Goal: Find contact information

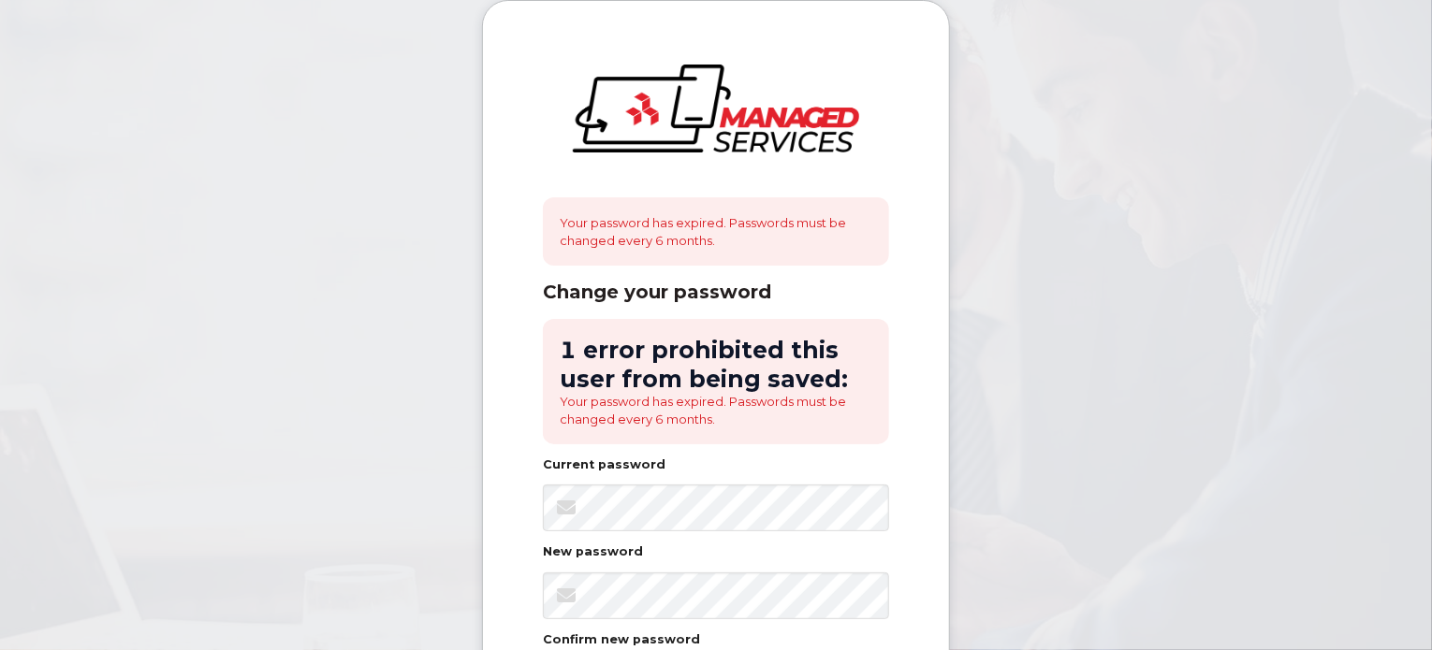
drag, startPoint x: 1431, startPoint y: 362, endPoint x: 1429, endPoint y: 452, distance: 89.9
click at [1429, 452] on body "Your password has expired. Passwords must be changed every 6 months. Change you…" at bounding box center [716, 482] width 1432 height 965
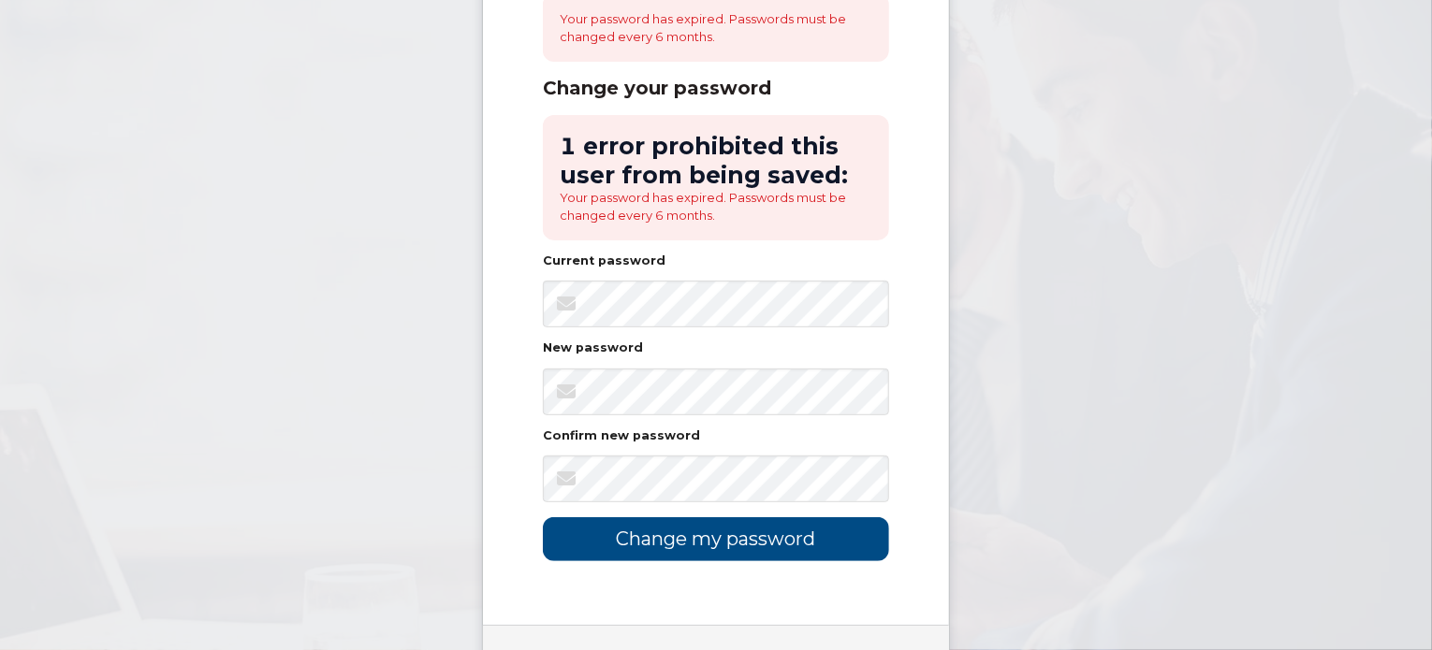
scroll to position [247, 0]
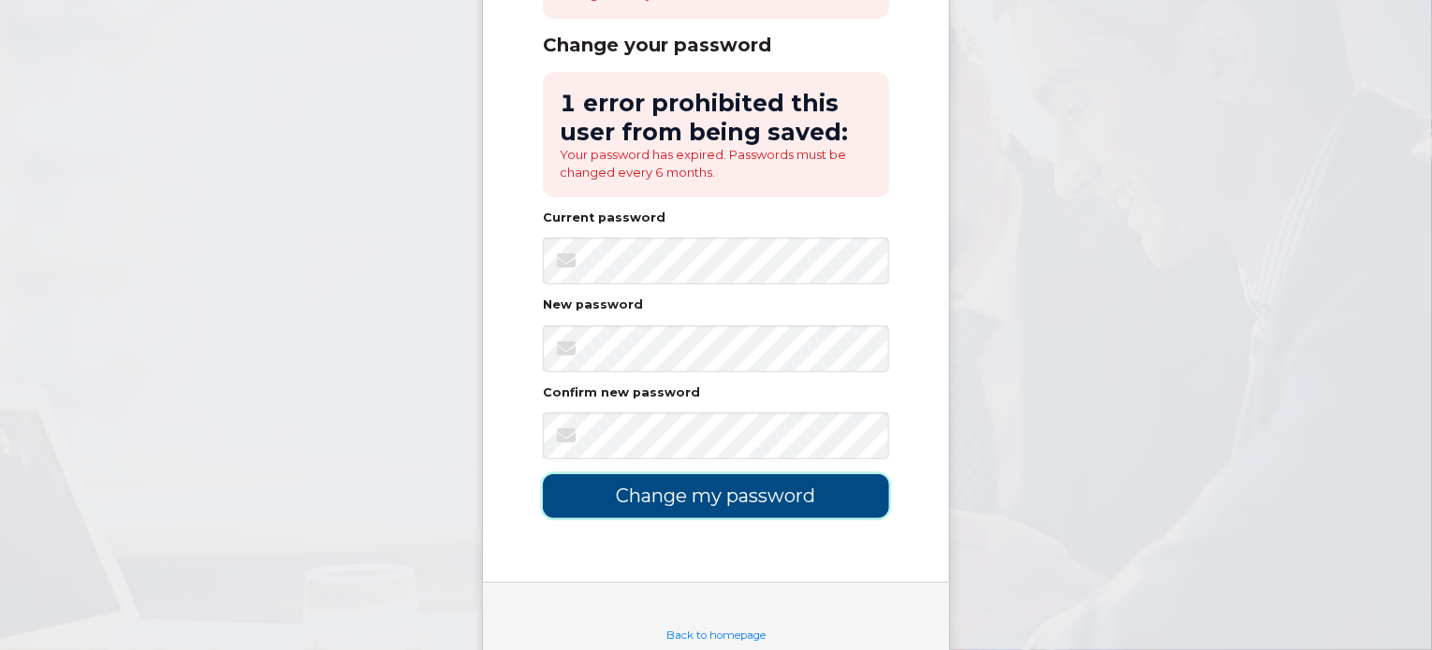
click at [716, 496] on input "Change my password" at bounding box center [716, 496] width 346 height 44
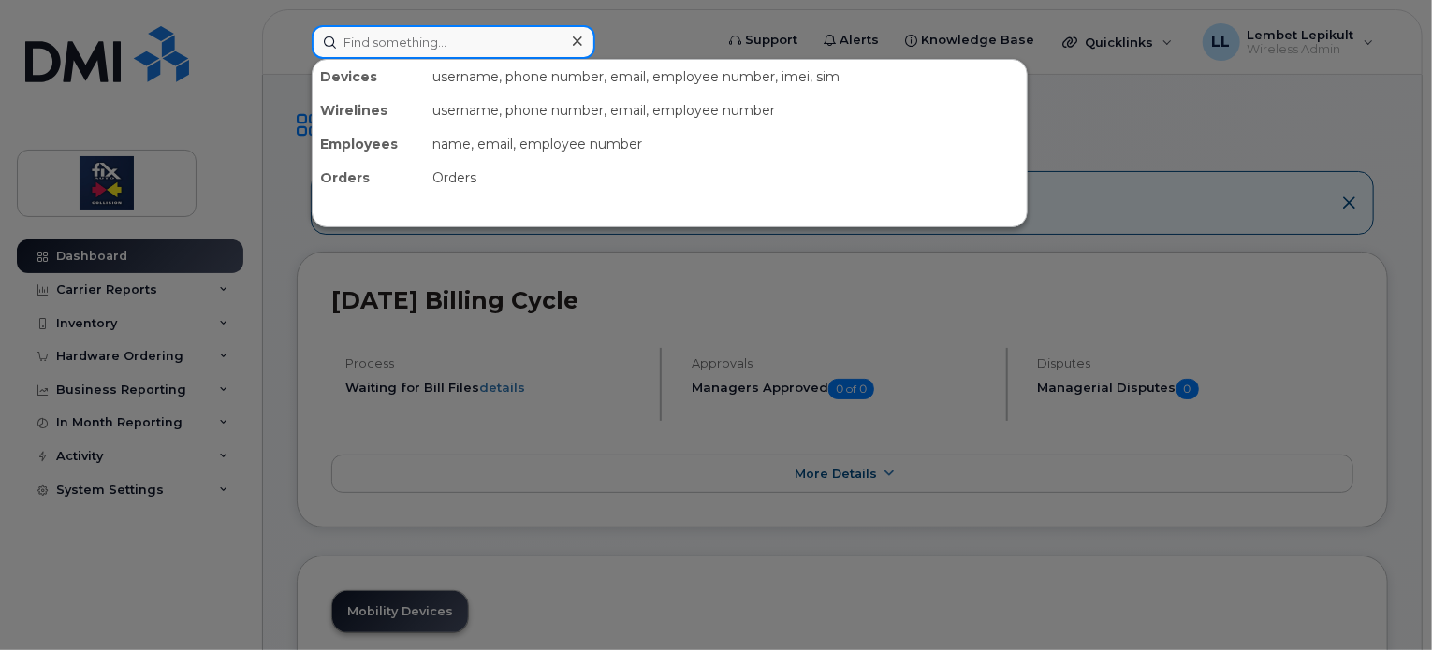
click at [388, 40] on input at bounding box center [454, 42] width 284 height 34
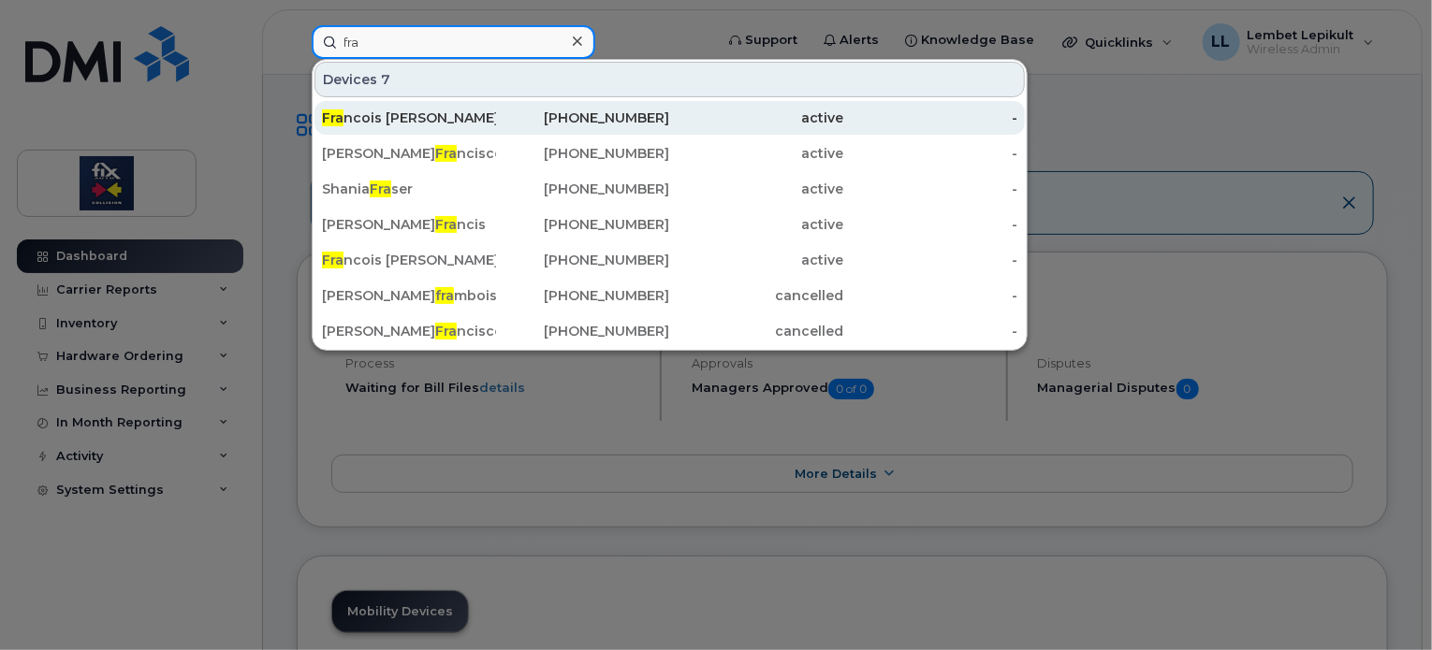
type input "fra"
click at [398, 115] on div "Fra ncois [PERSON_NAME]" at bounding box center [409, 118] width 174 height 19
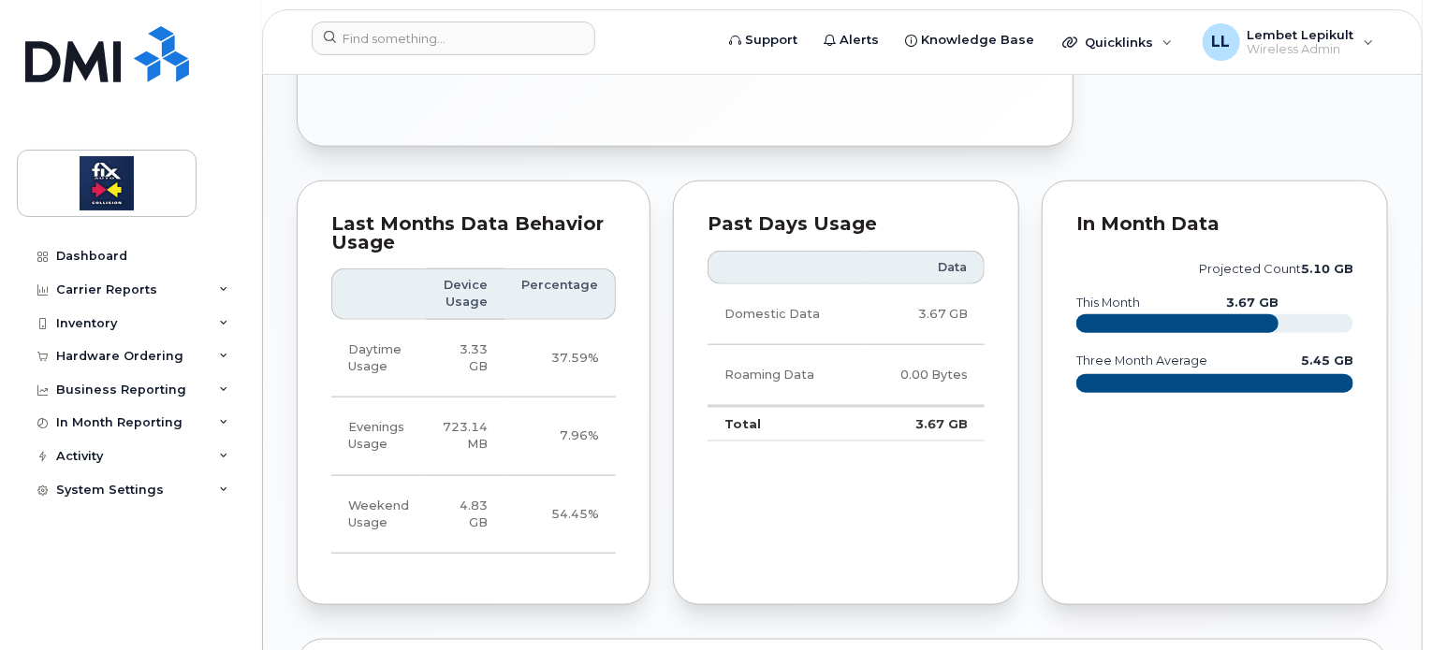
scroll to position [907, 0]
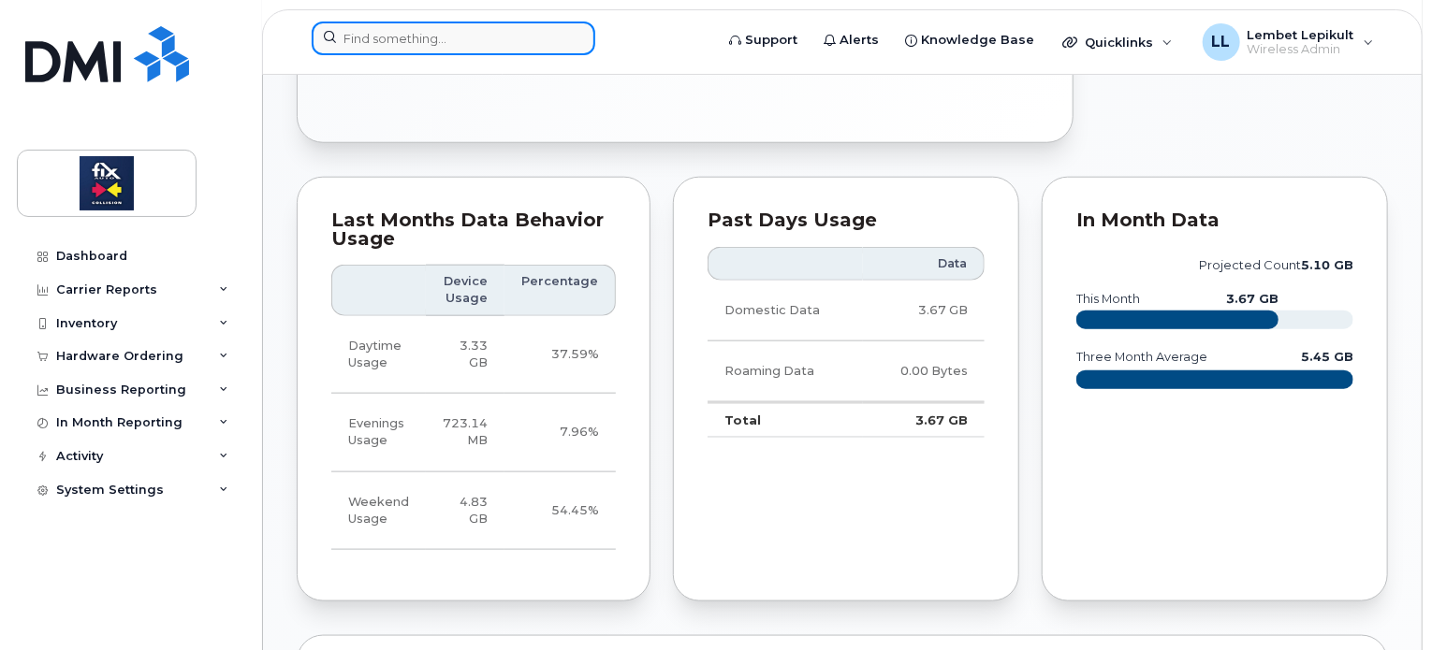
click at [398, 39] on input at bounding box center [454, 39] width 284 height 34
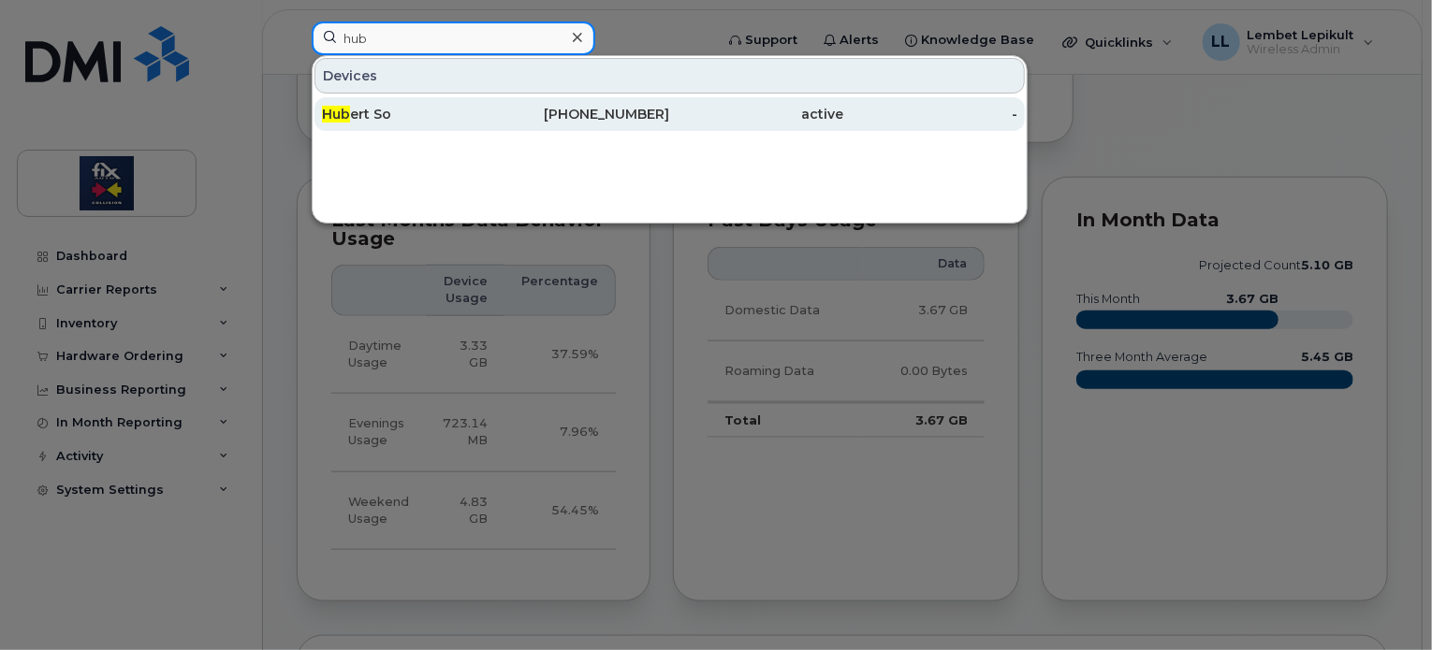
type input "hub"
click at [371, 112] on div "Hub ert So" at bounding box center [409, 114] width 174 height 19
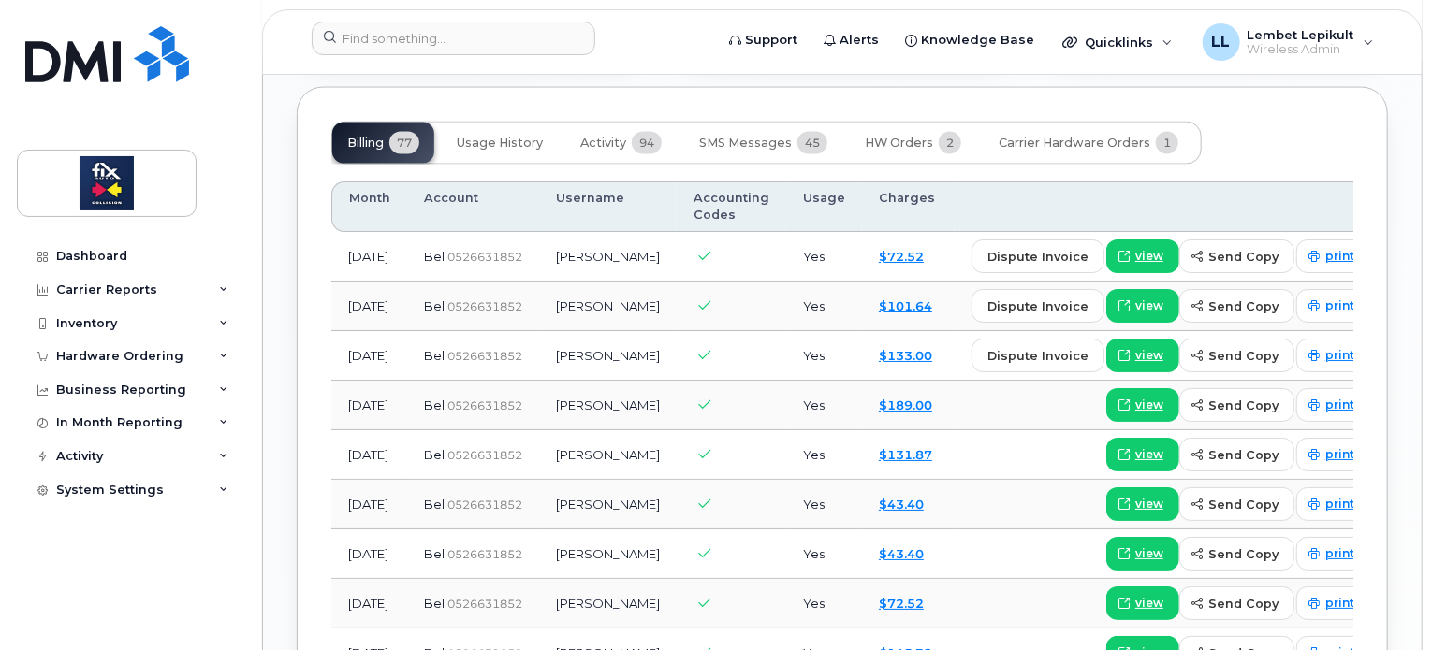
scroll to position [1499, 0]
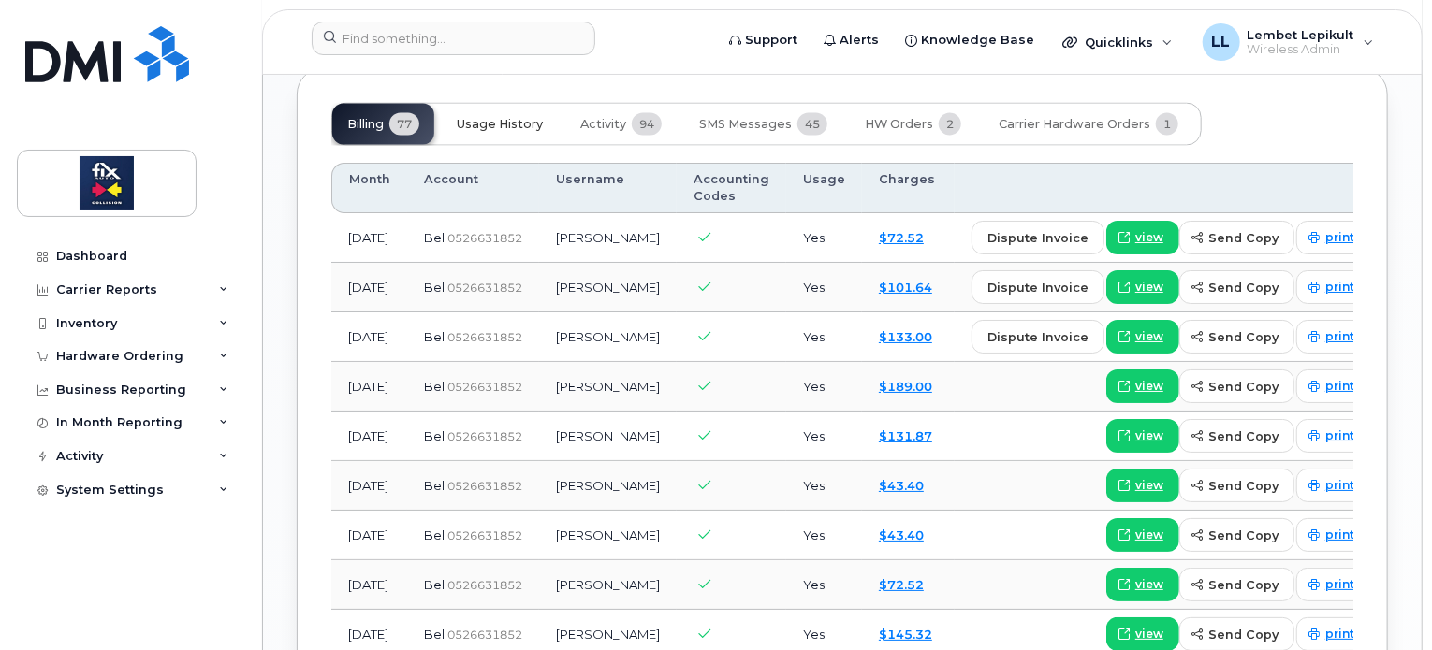
click at [509, 132] on span "Usage History" at bounding box center [500, 124] width 86 height 15
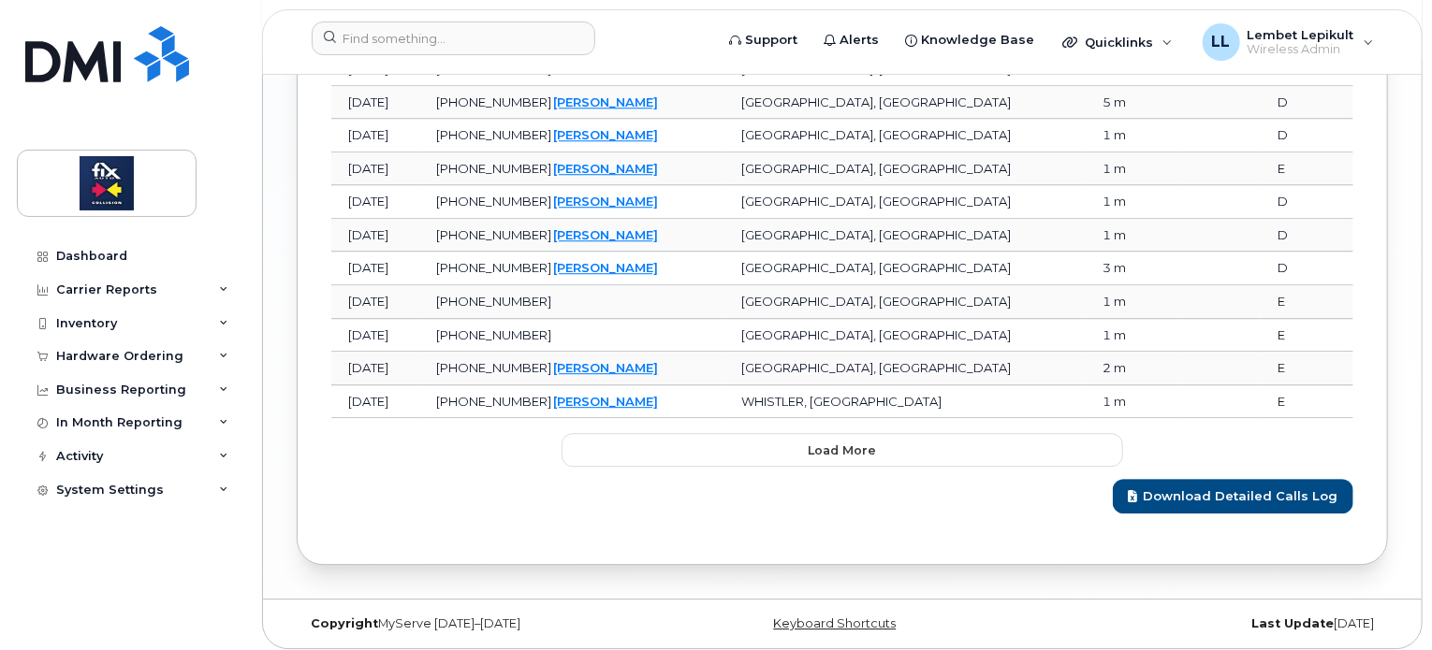
scroll to position [2542, 0]
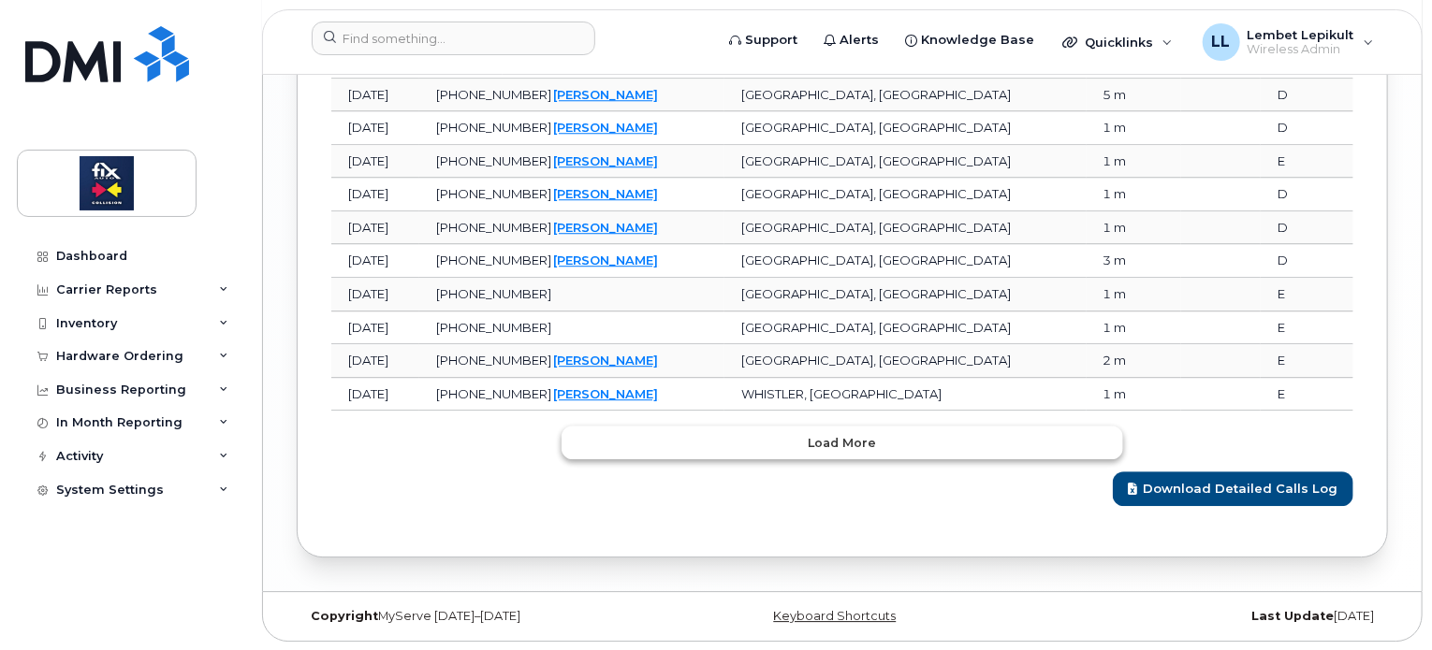
click at [836, 452] on span "Load more" at bounding box center [843, 443] width 68 height 18
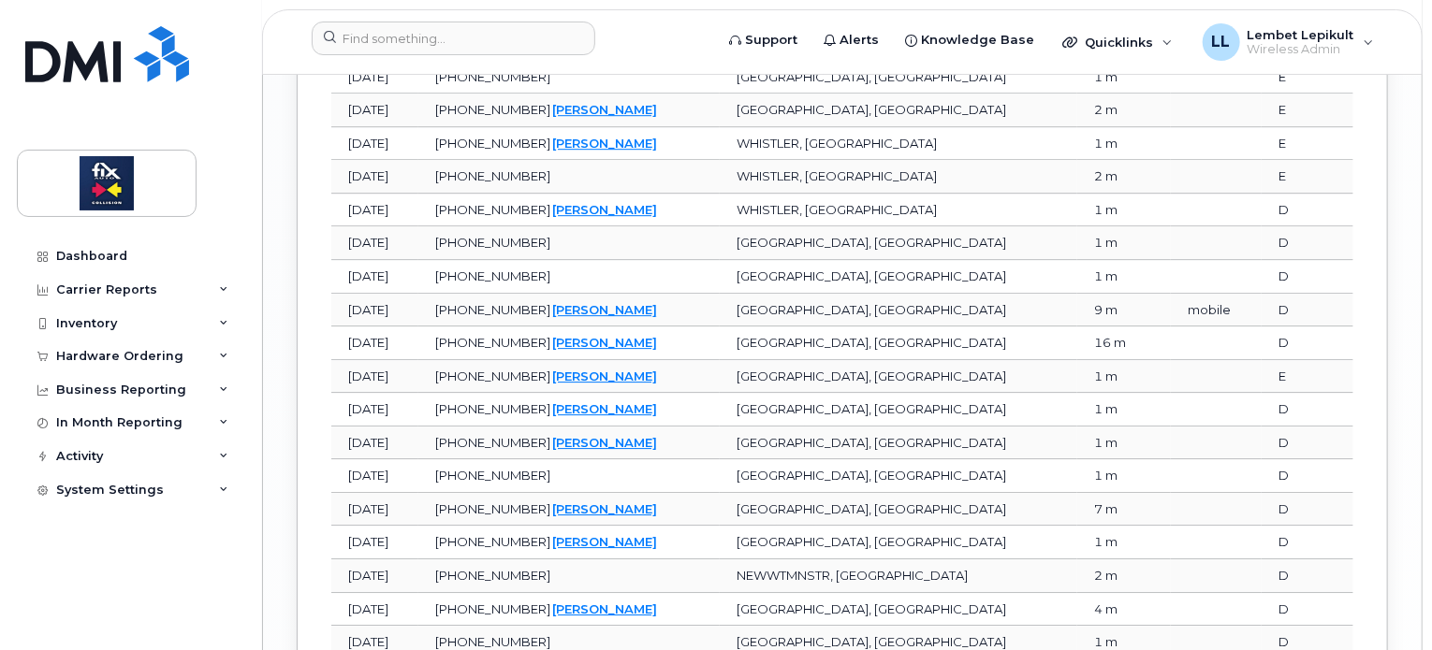
scroll to position [2802, 0]
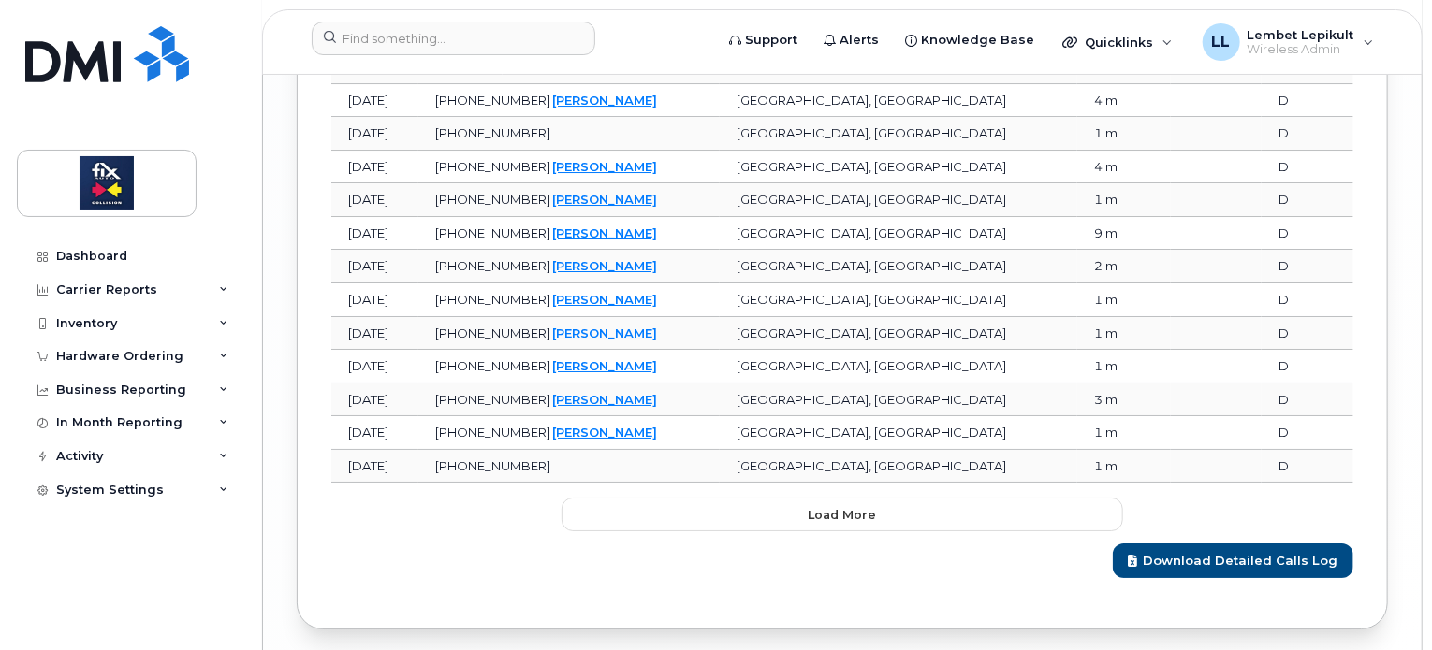
scroll to position [3316, 0]
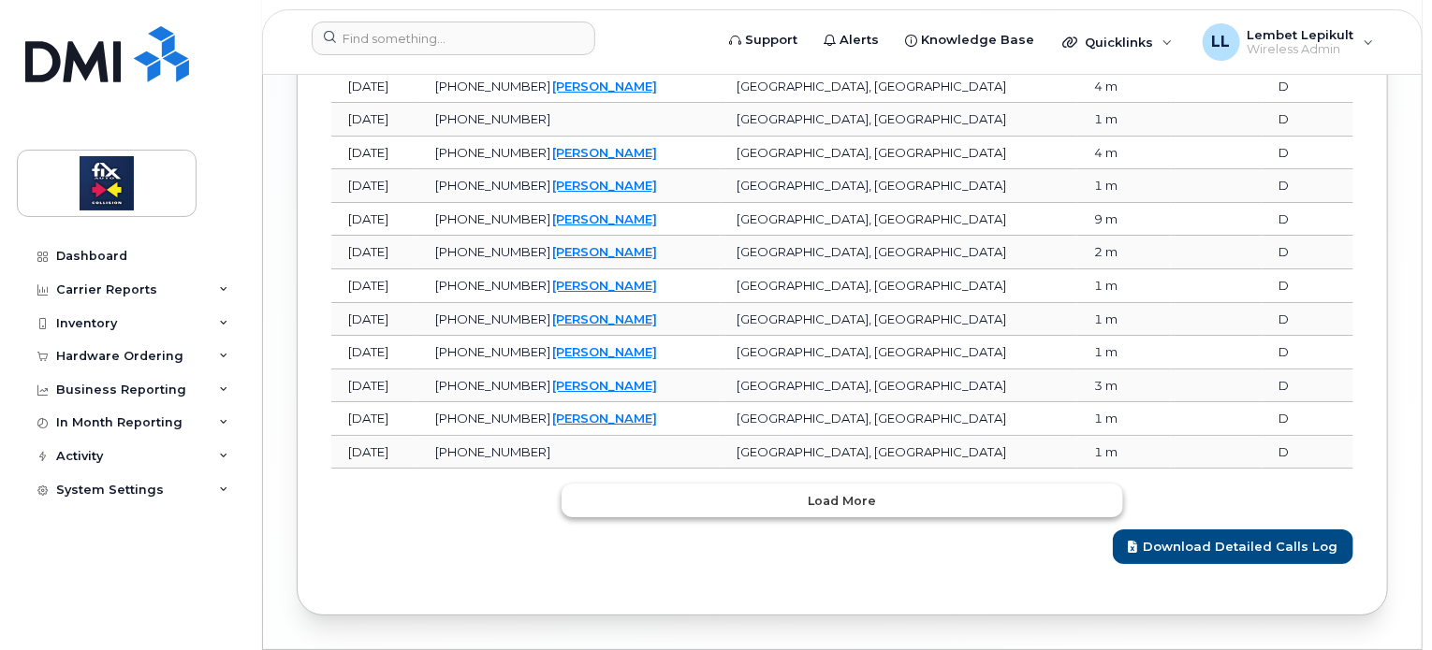
click at [841, 510] on span "Load more" at bounding box center [843, 501] width 68 height 18
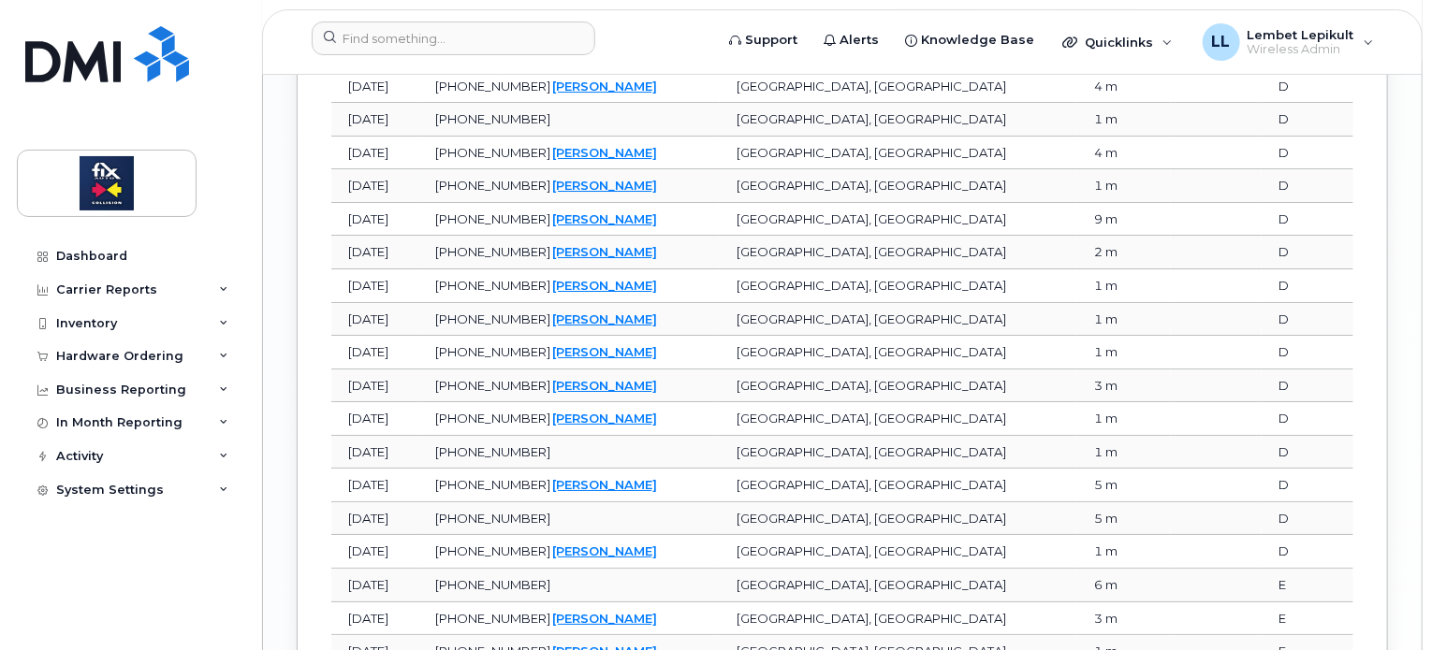
drag, startPoint x: 1431, startPoint y: 473, endPoint x: 1432, endPoint y: 523, distance: 50.5
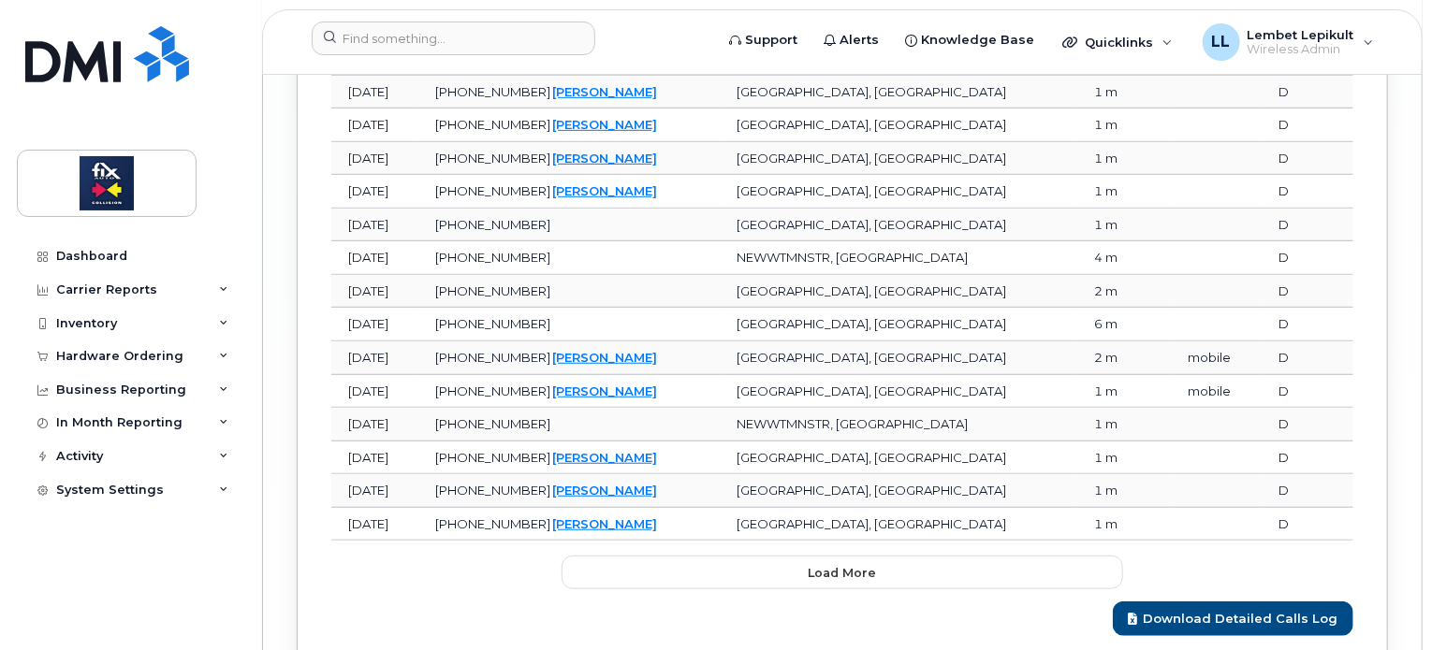
scroll to position [4069, 0]
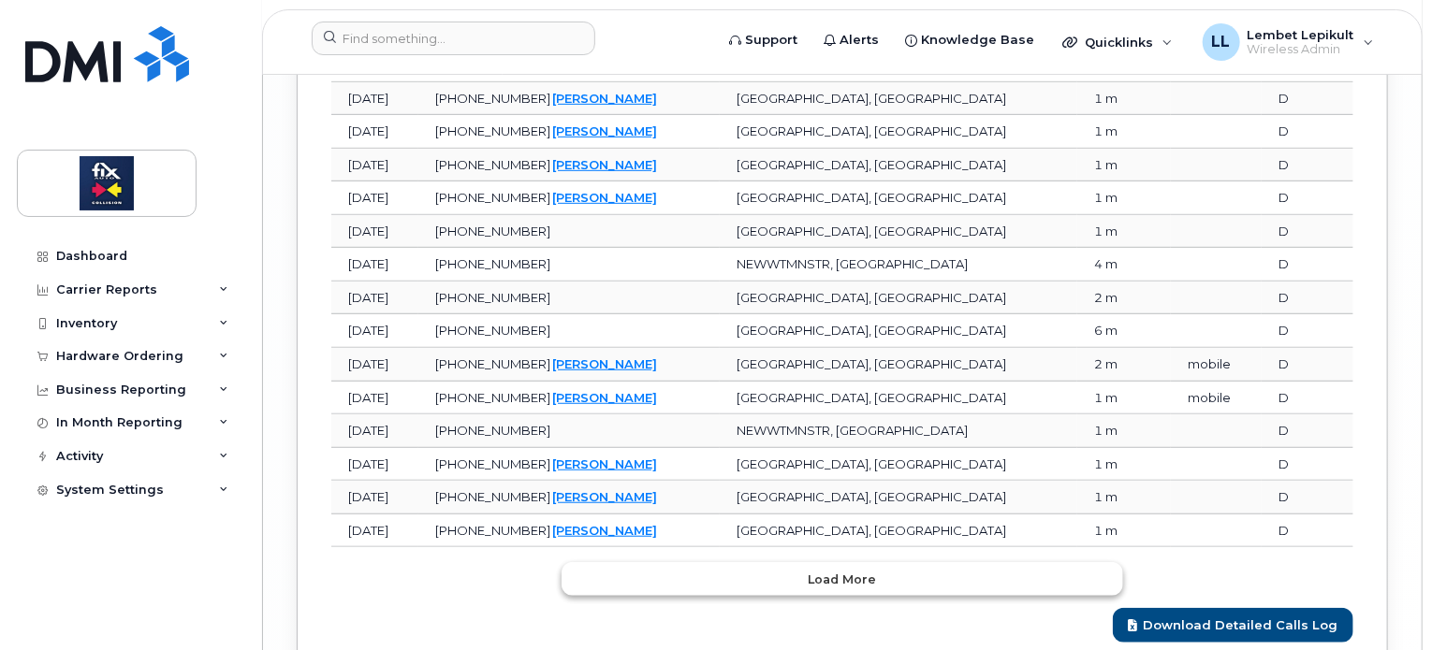
click at [786, 590] on button "Load more" at bounding box center [843, 579] width 562 height 34
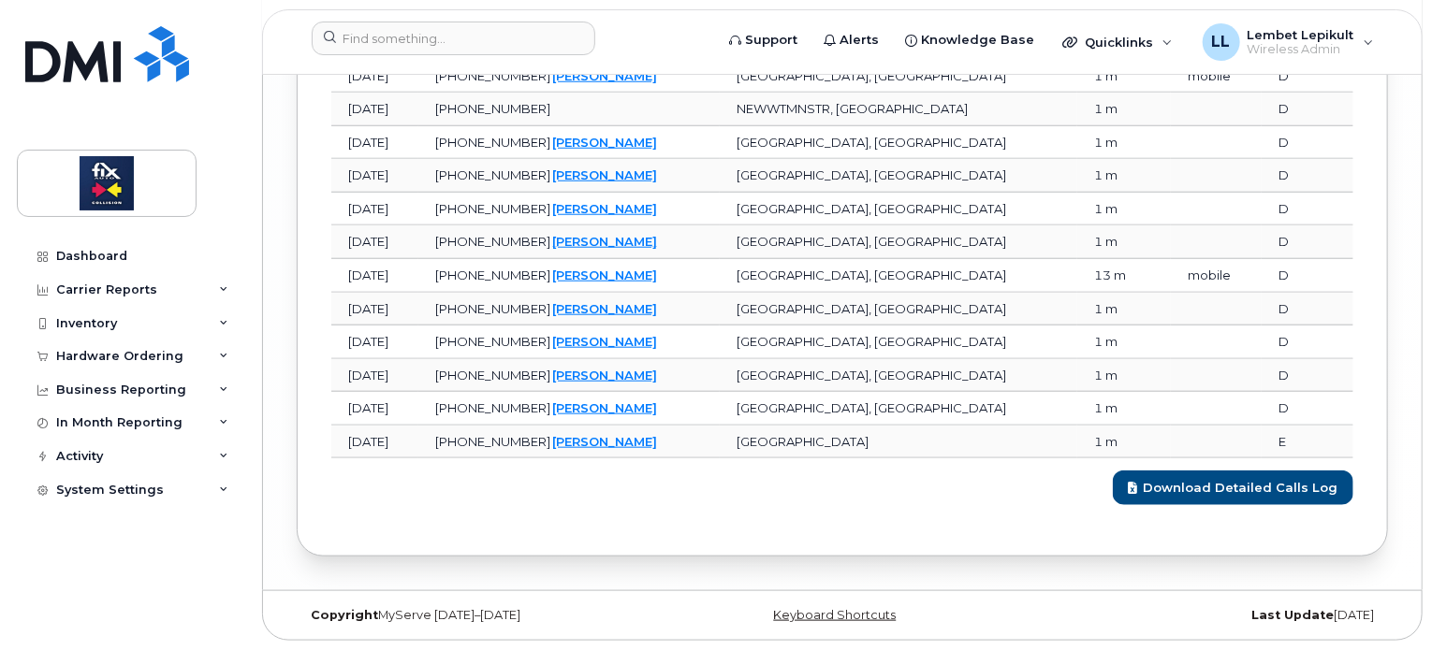
scroll to position [4387, 0]
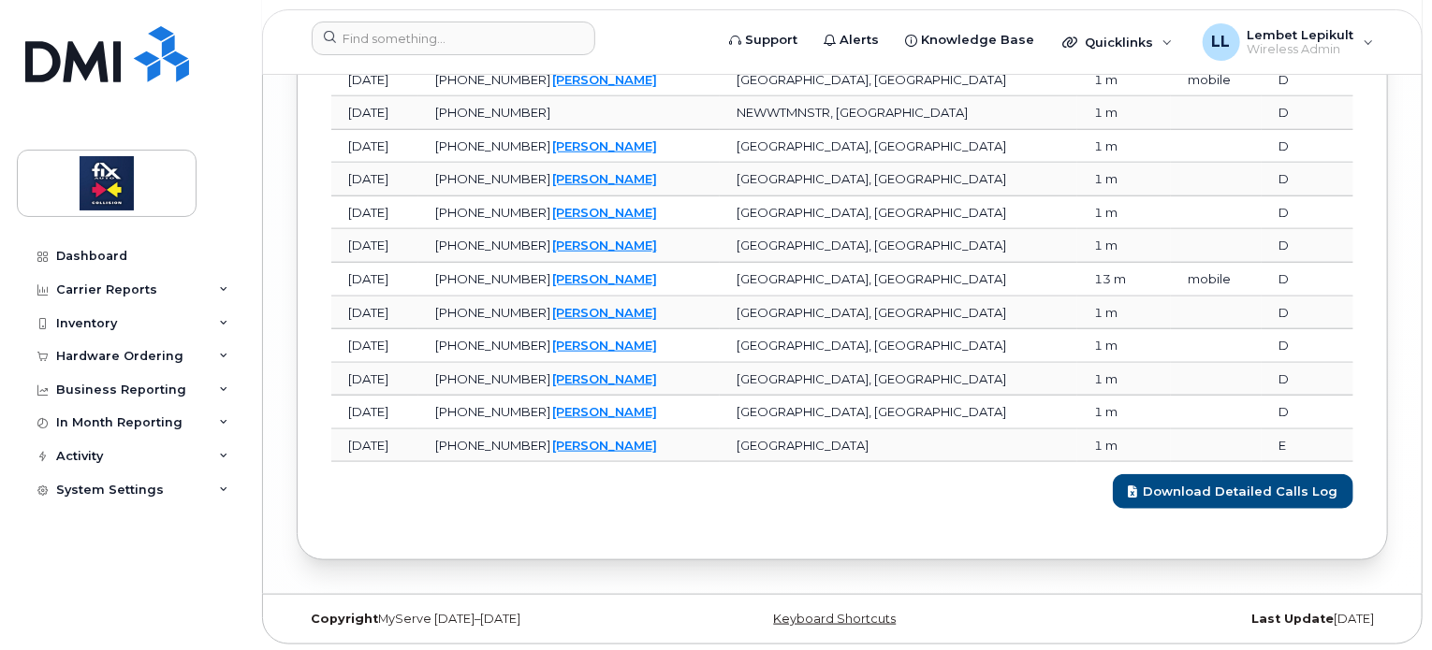
click at [641, 286] on link "Emmanuel Gyebi" at bounding box center [604, 278] width 105 height 15
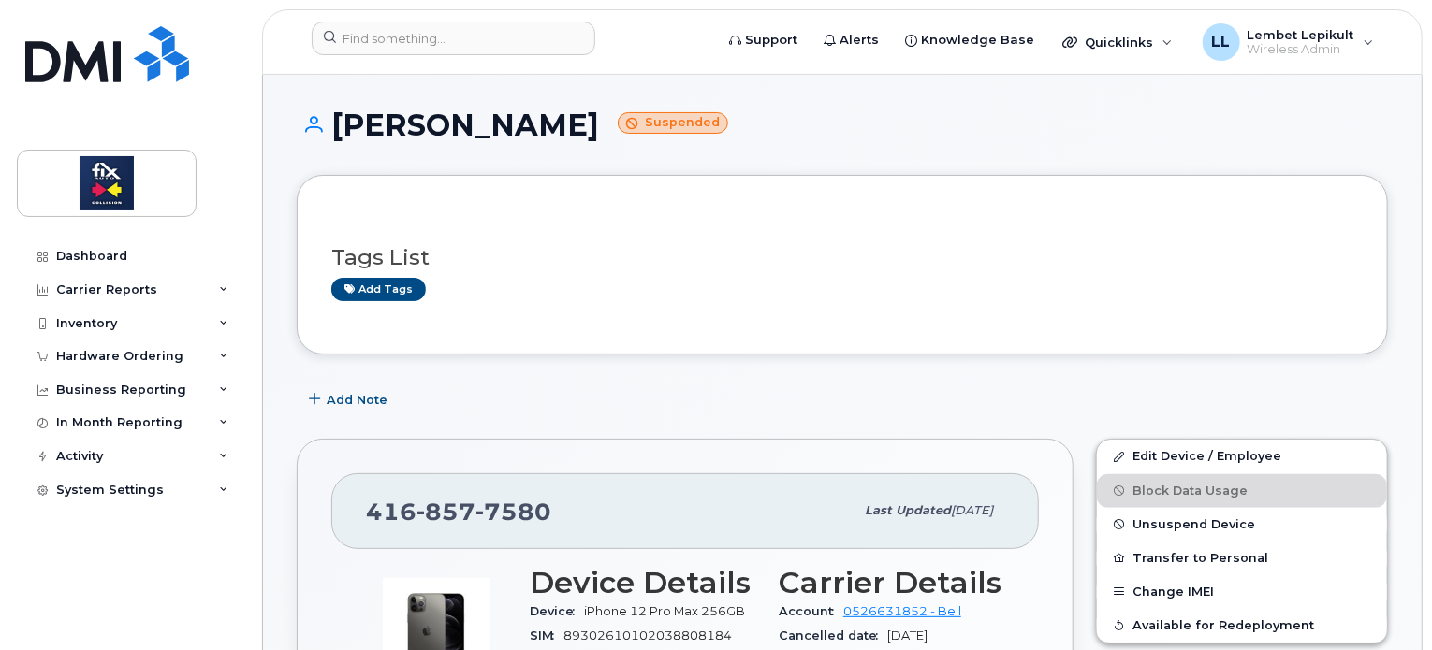
drag, startPoint x: 1434, startPoint y: 157, endPoint x: 1144, endPoint y: 146, distance: 290.3
click at [1144, 146] on div "Emmanuel Gyebi Suspended" at bounding box center [842, 142] width 1091 height 66
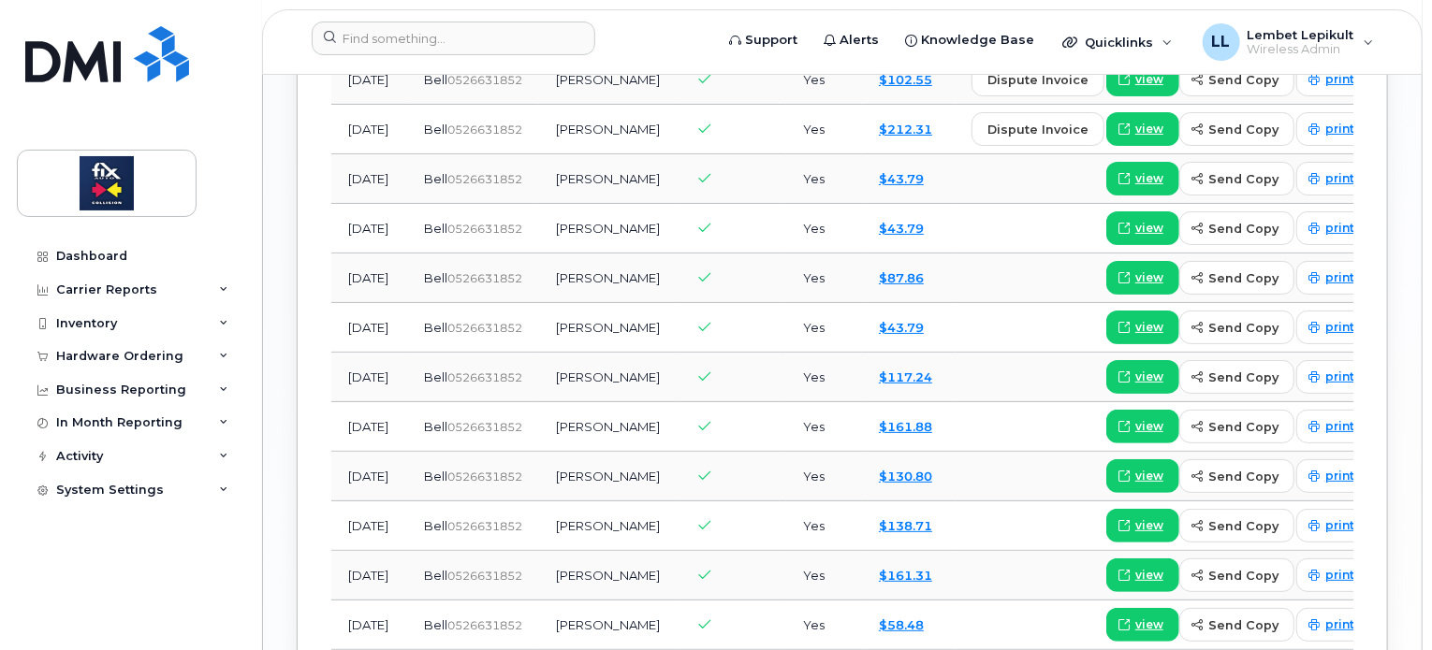
scroll to position [2277, 0]
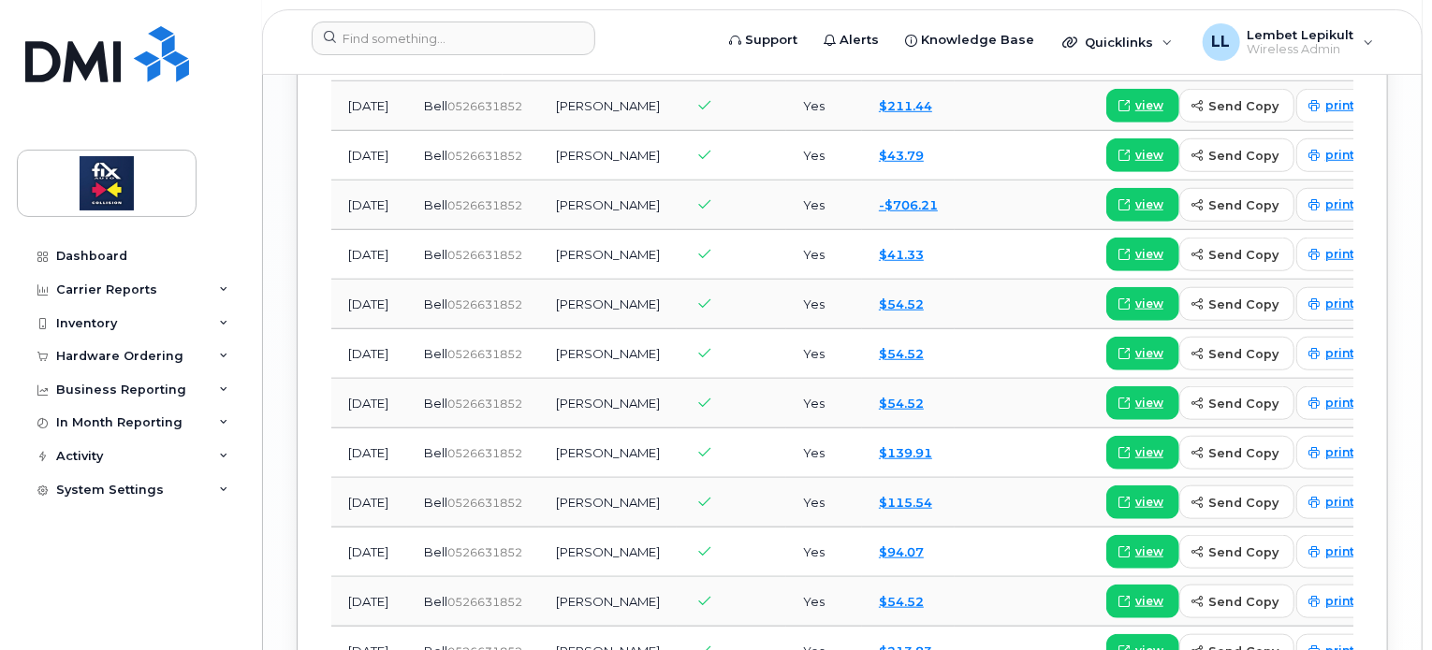
drag, startPoint x: 1431, startPoint y: 578, endPoint x: 1428, endPoint y: 355, distance: 223.7
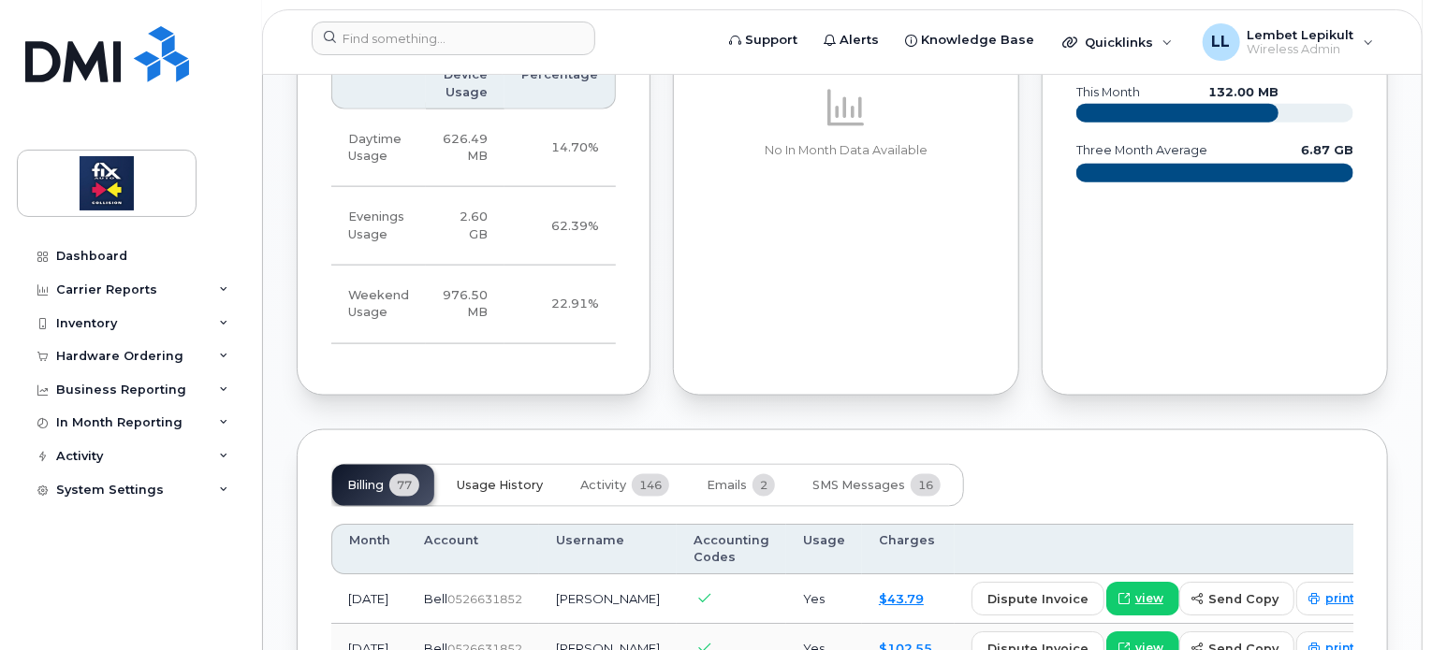
click at [489, 506] on button "Usage History" at bounding box center [500, 485] width 116 height 41
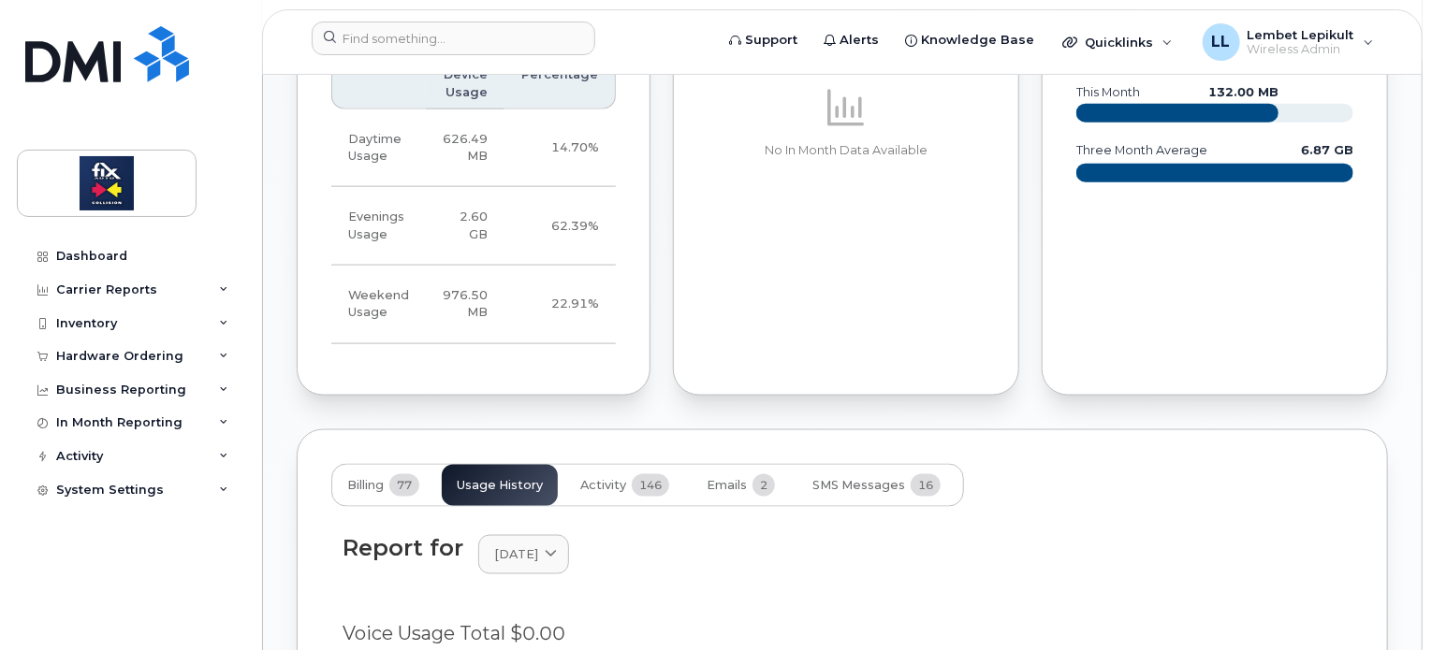
scroll to position [1146, 0]
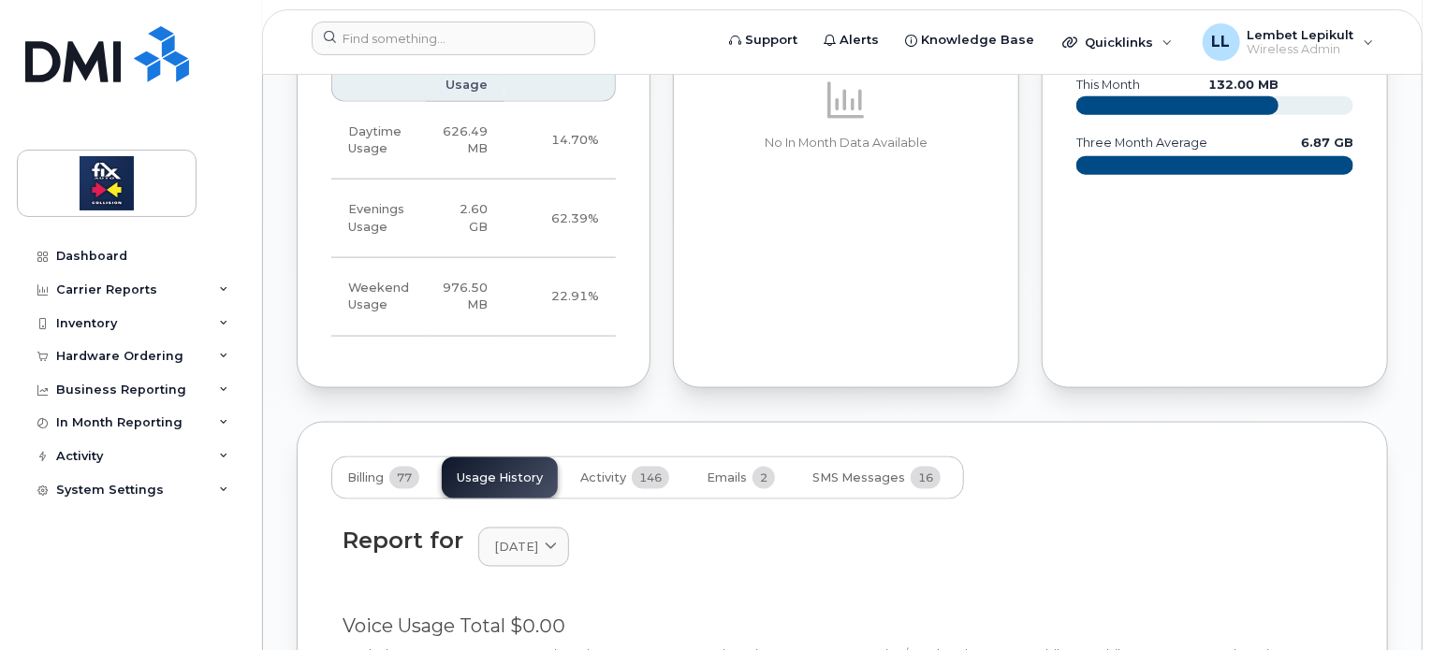
drag, startPoint x: 1434, startPoint y: 292, endPoint x: 1394, endPoint y: 165, distance: 133.2
click at [1394, 165] on div "In Month Data projected count 183.22 MB this month 132.00 MB three month averag…" at bounding box center [1214, 174] width 369 height 447
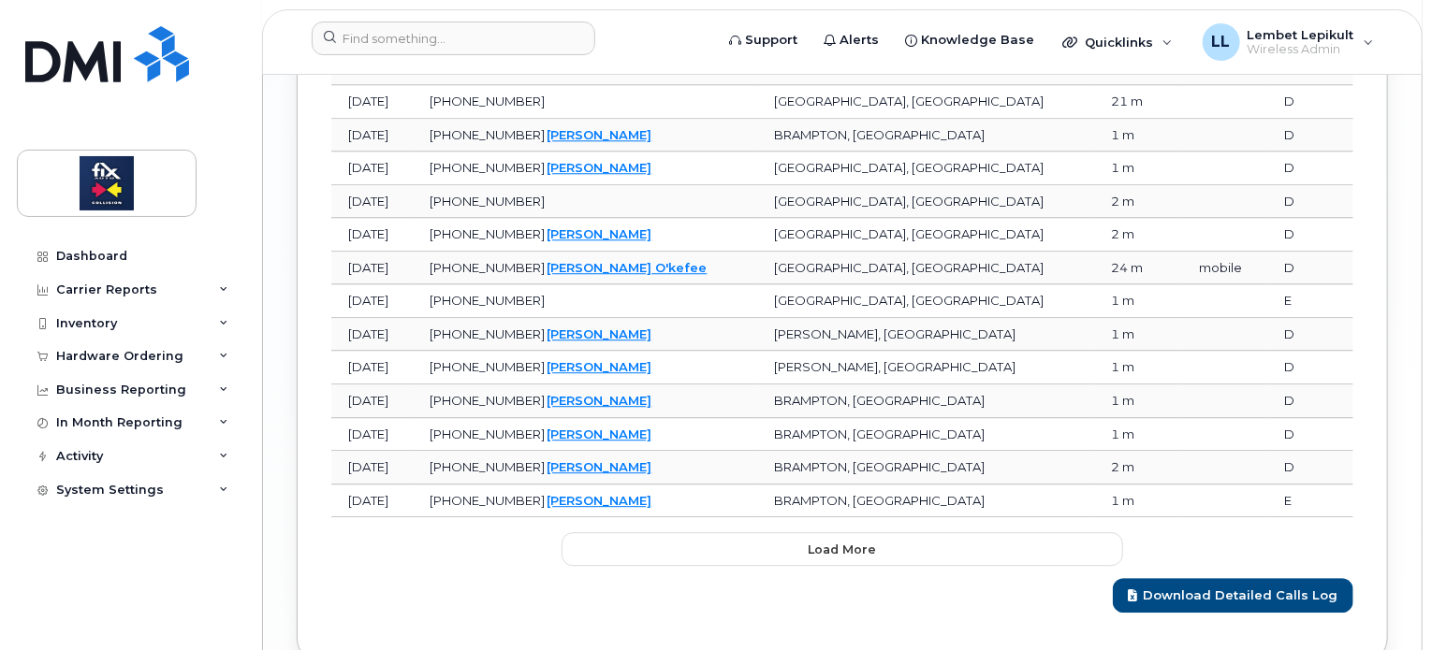
scroll to position [2446, 0]
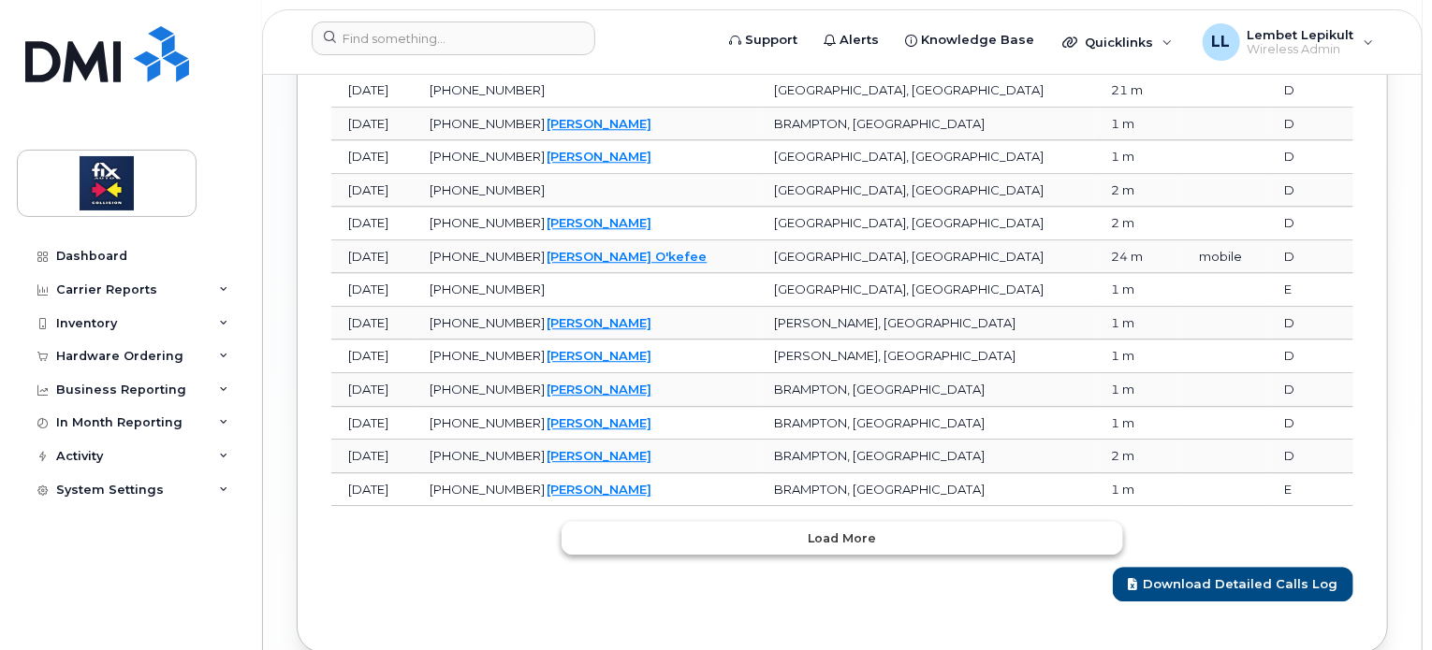
click at [788, 555] on button "Load more" at bounding box center [843, 538] width 562 height 34
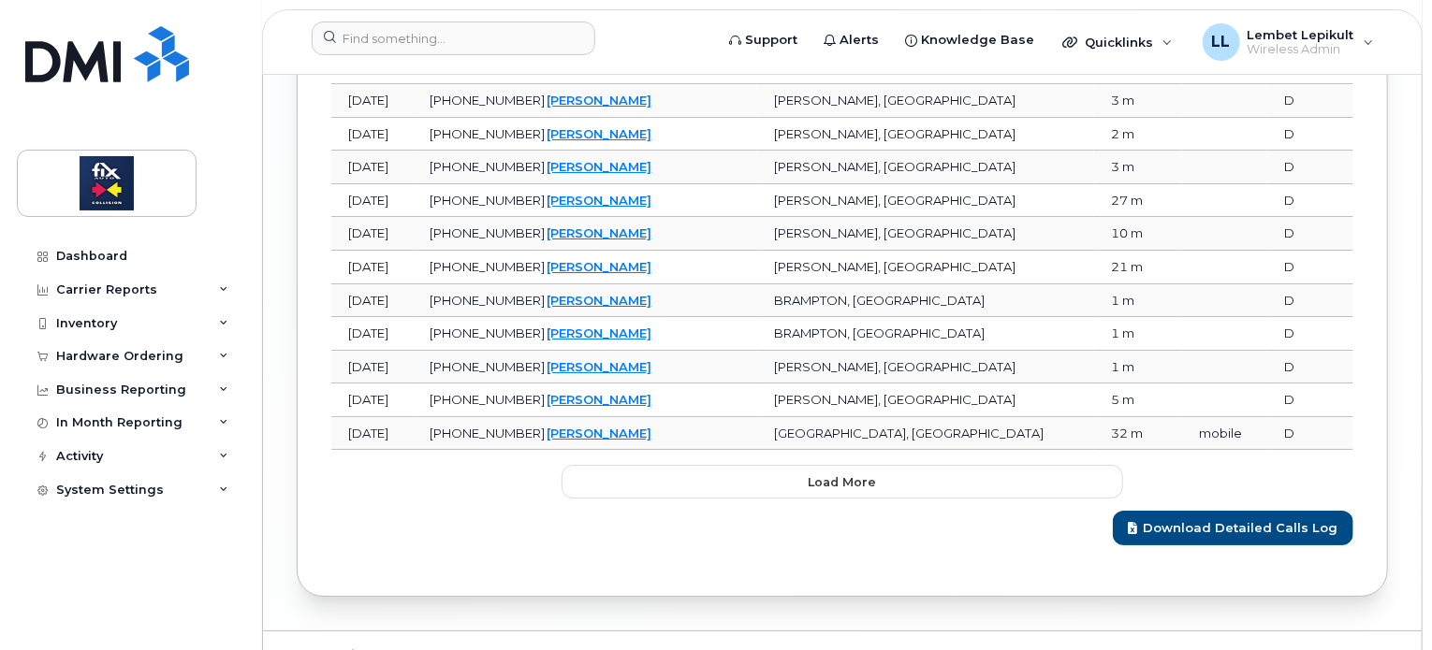
scroll to position [3349, 0]
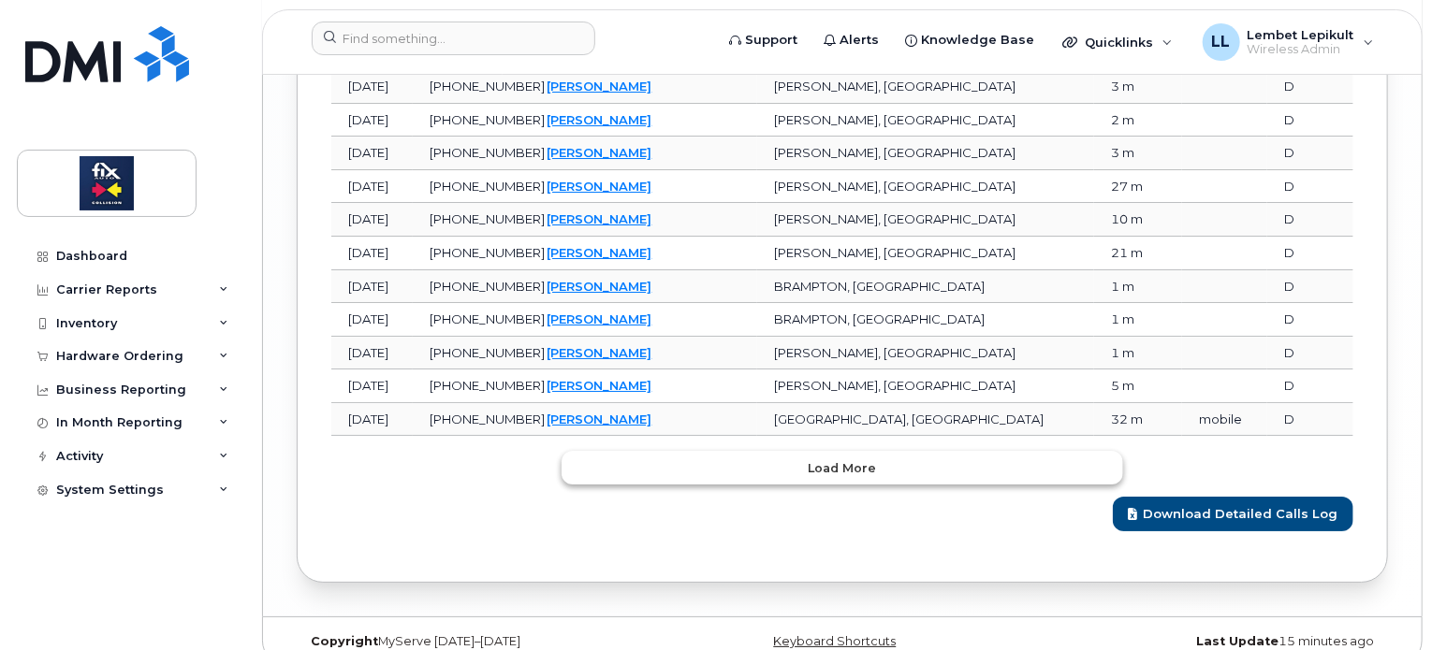
click at [836, 485] on button "Load more" at bounding box center [843, 468] width 562 height 34
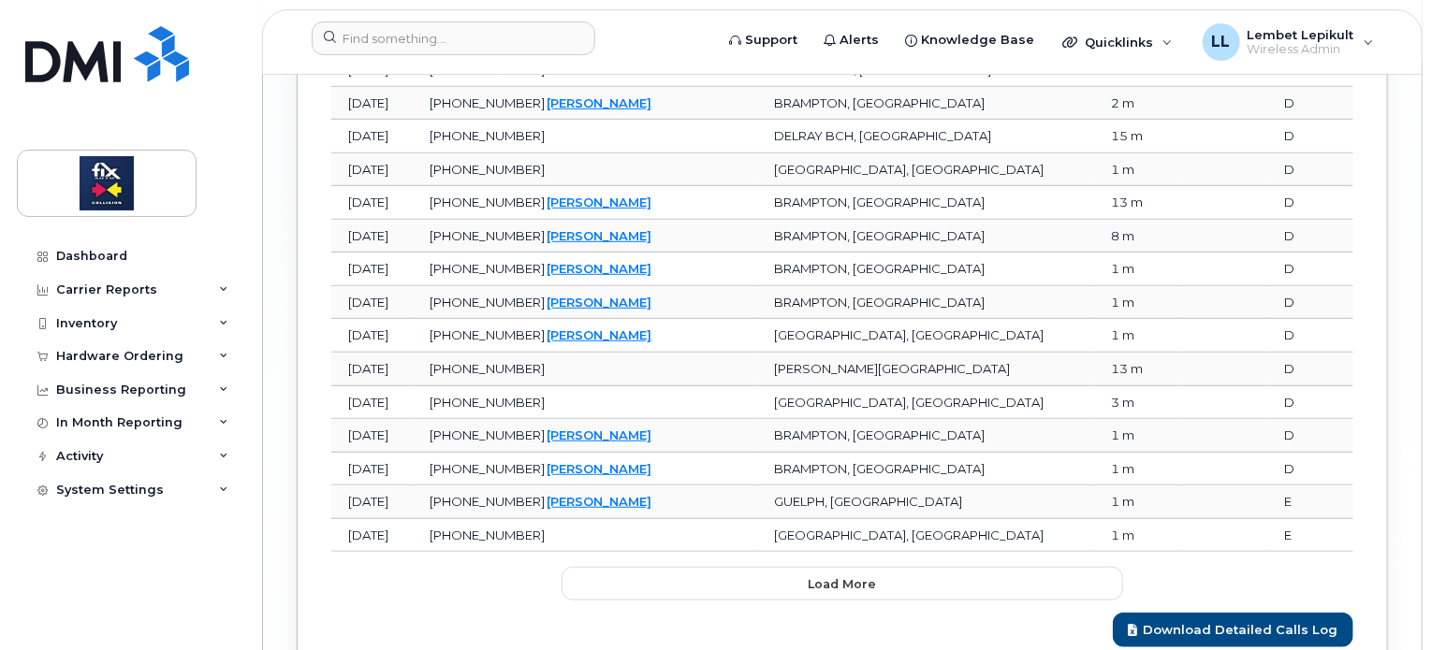
scroll to position [4069, 0]
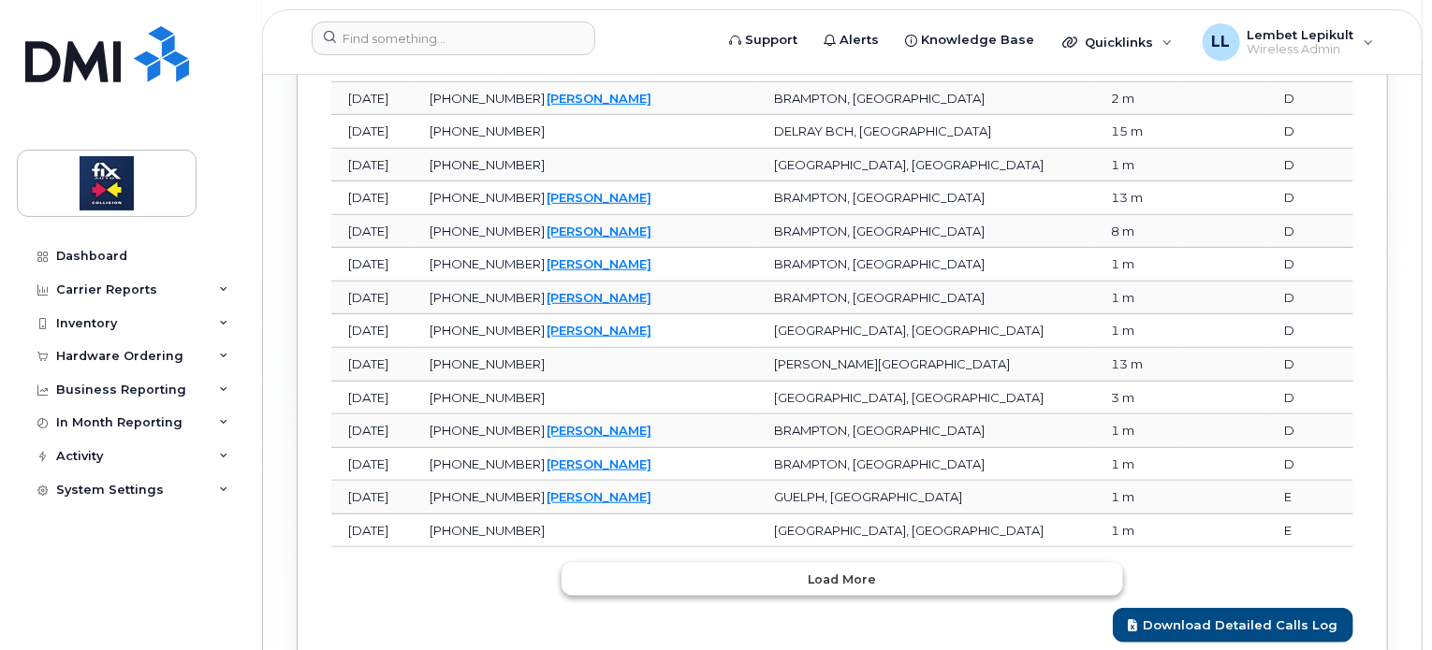
click at [931, 589] on button "Load more" at bounding box center [843, 579] width 562 height 34
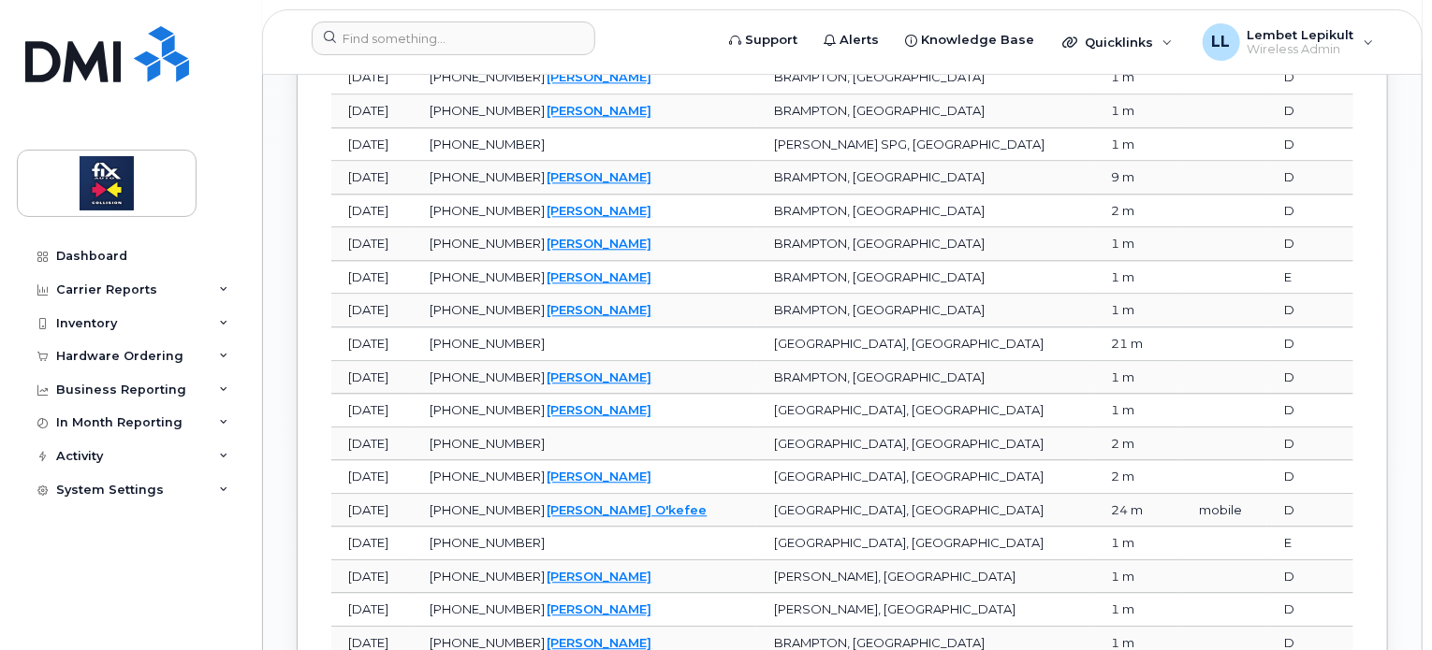
scroll to position [182, 0]
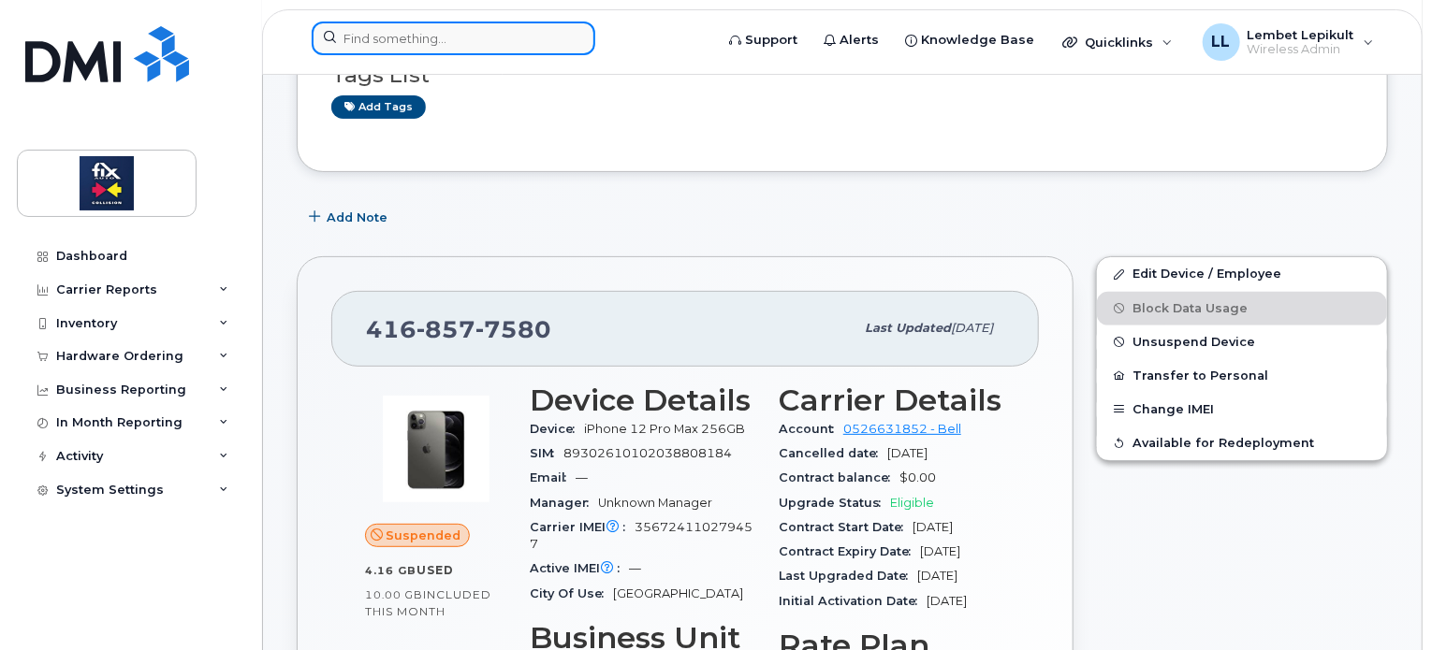
click at [411, 44] on input at bounding box center [454, 39] width 284 height 34
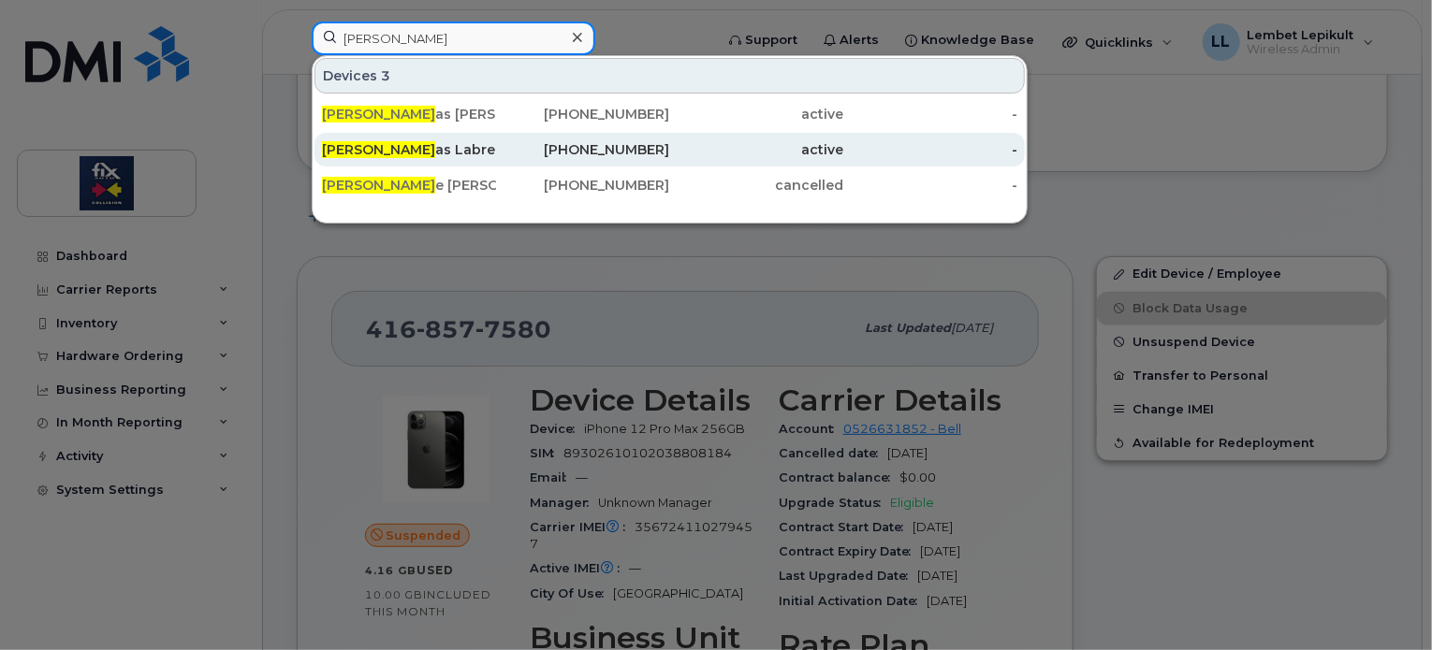
type input "nicol"
click at [401, 149] on div "Nicol as Labre" at bounding box center [409, 149] width 174 height 19
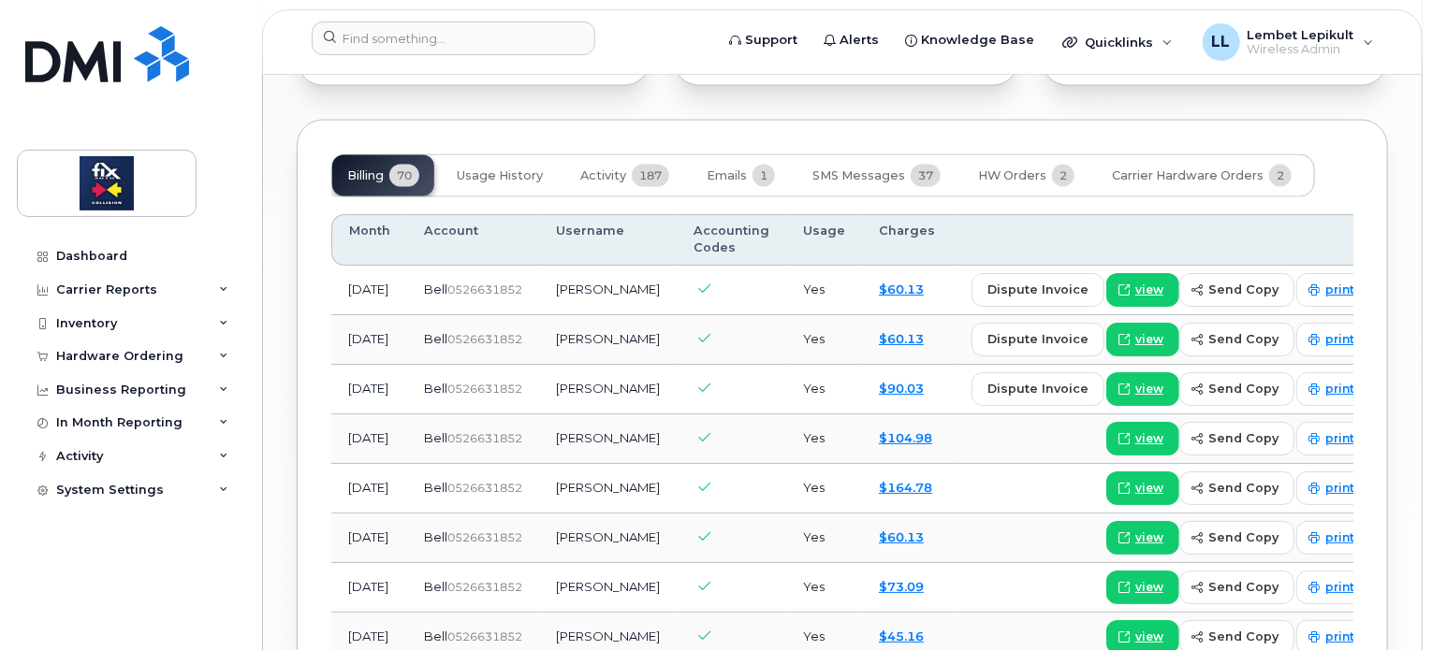
scroll to position [1572, 0]
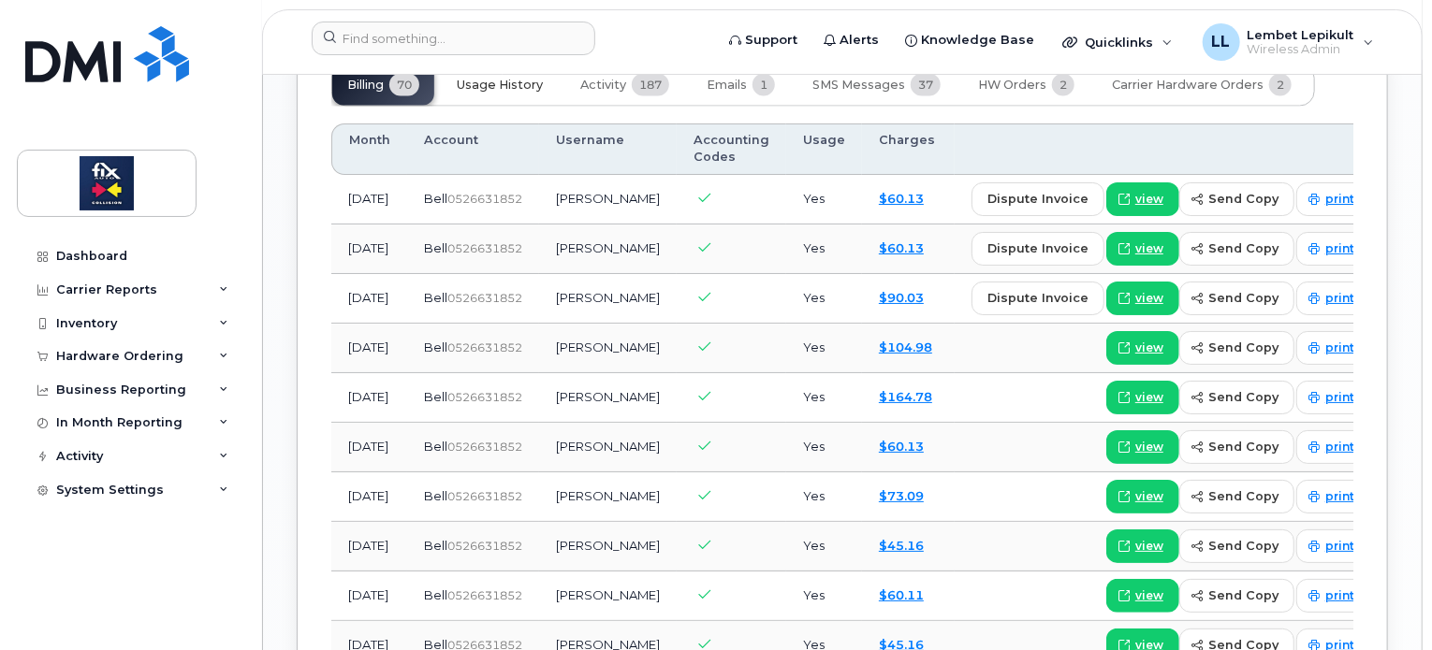
click at [517, 93] on span "Usage History" at bounding box center [500, 85] width 86 height 15
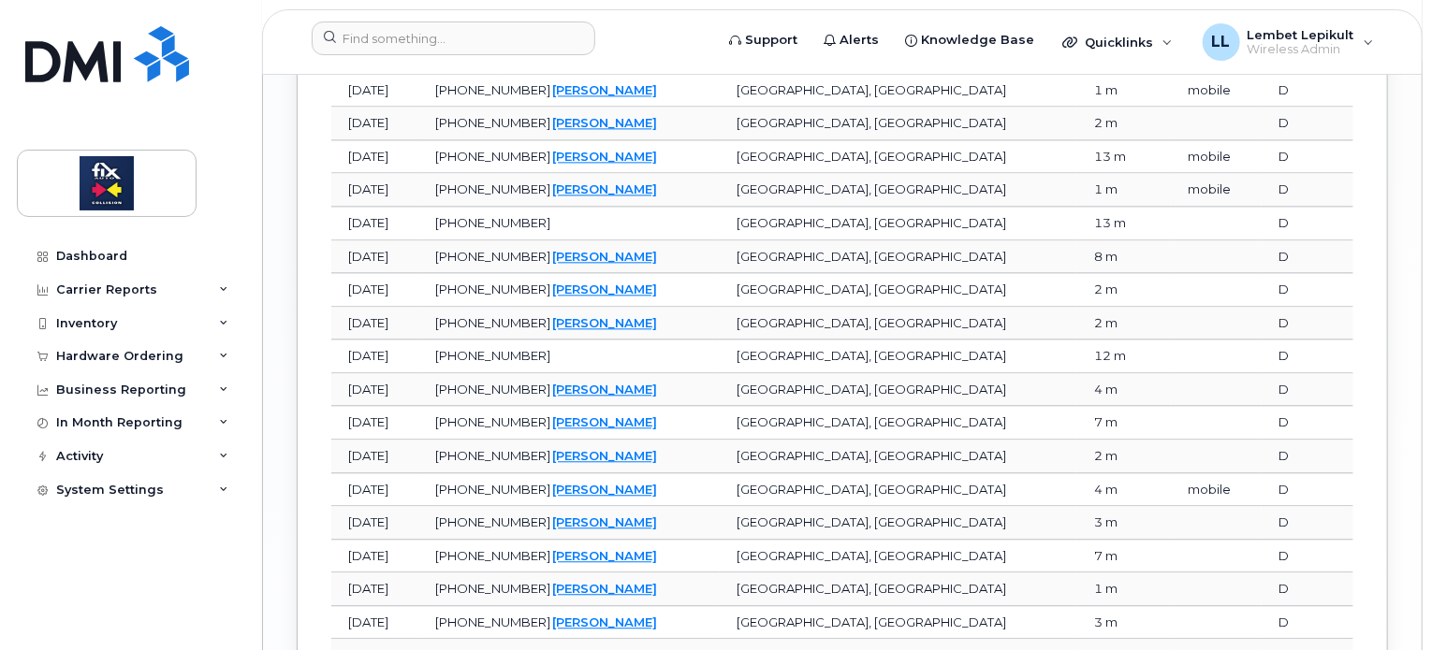
scroll to position [2085, 0]
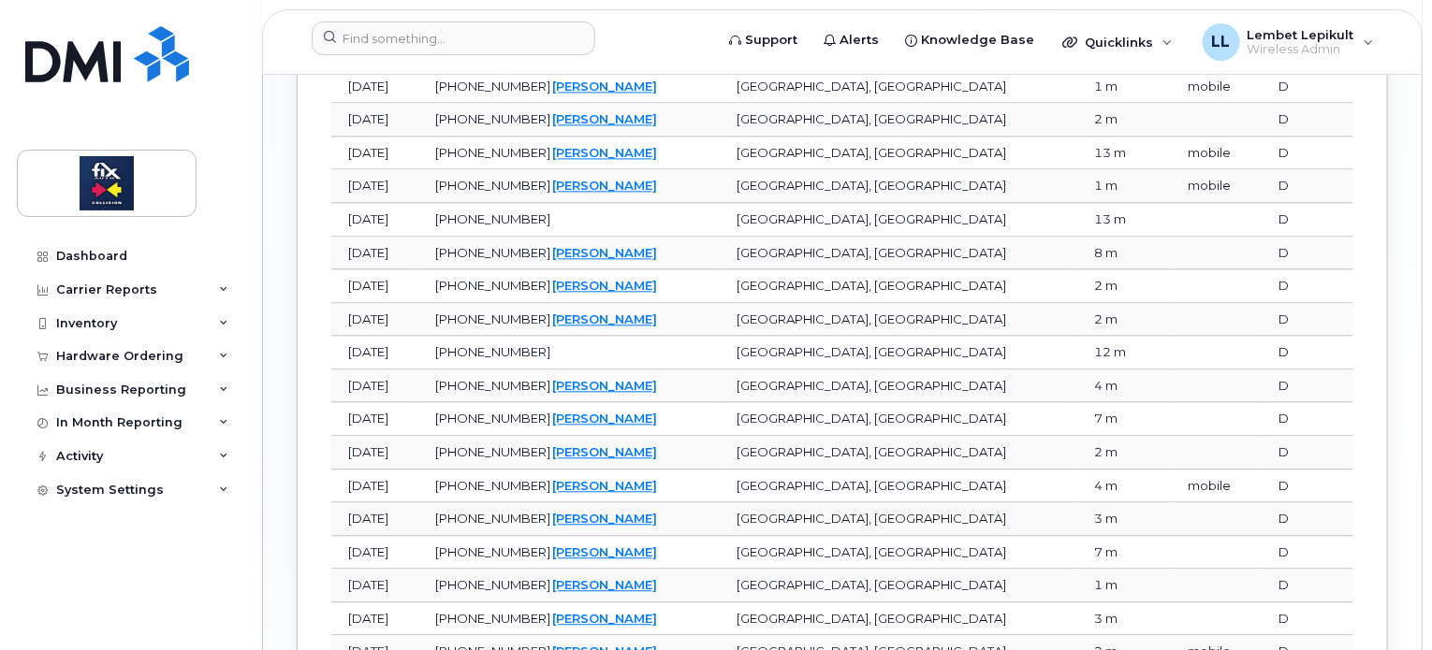
drag, startPoint x: 1436, startPoint y: 557, endPoint x: 1393, endPoint y: 613, distance: 70.8
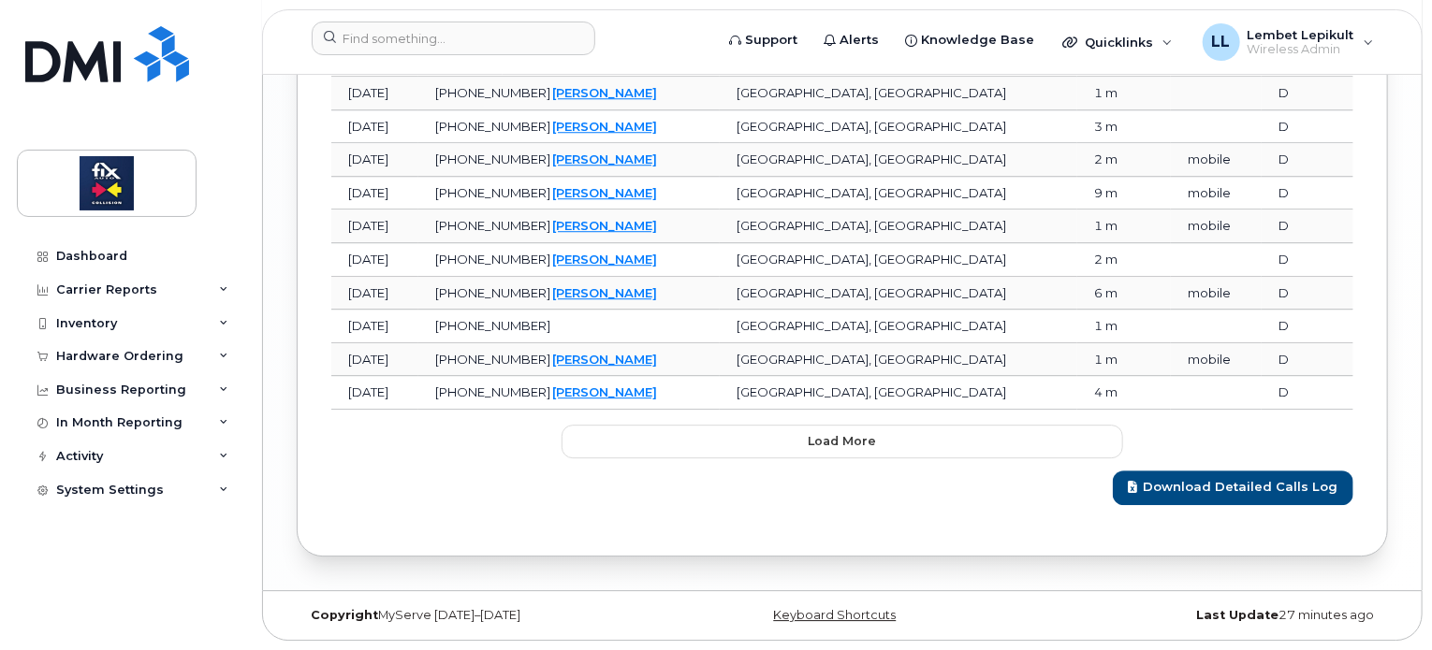
scroll to position [2599, 0]
click at [900, 456] on button "Load more" at bounding box center [843, 442] width 562 height 34
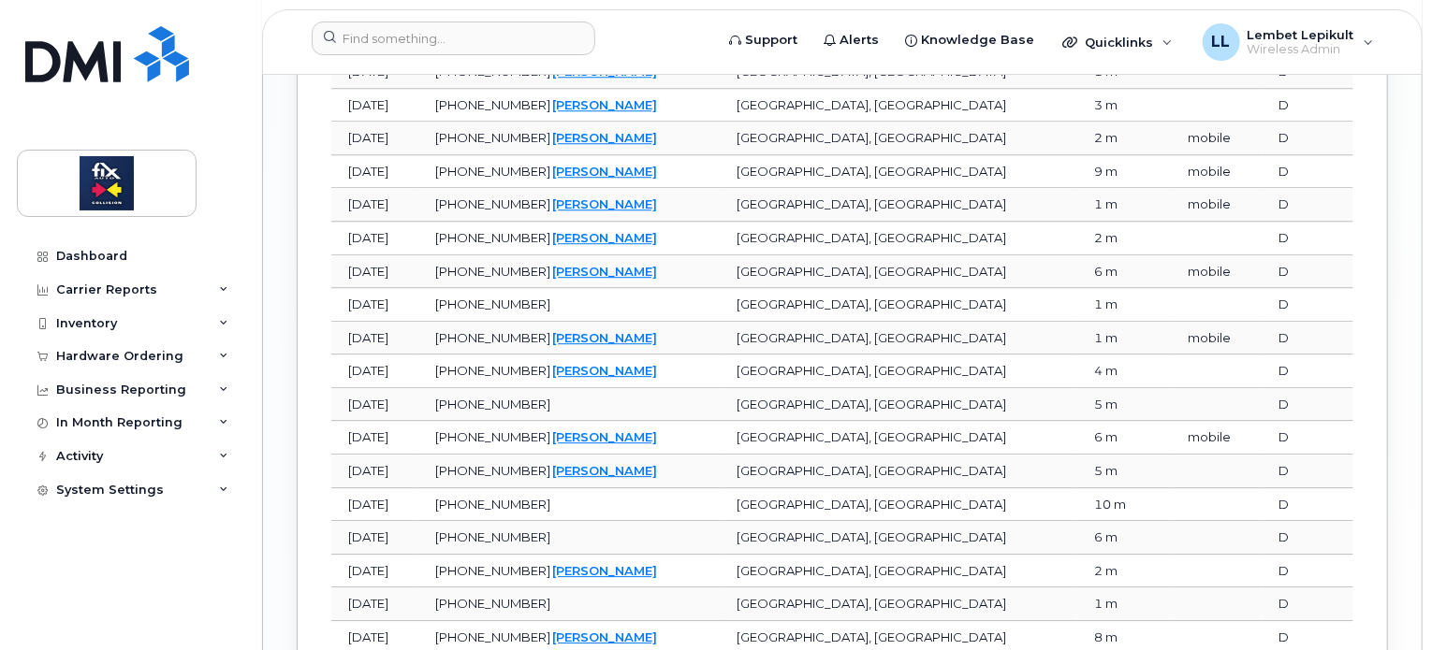
drag, startPoint x: 1430, startPoint y: 467, endPoint x: 1434, endPoint y: 398, distance: 69.4
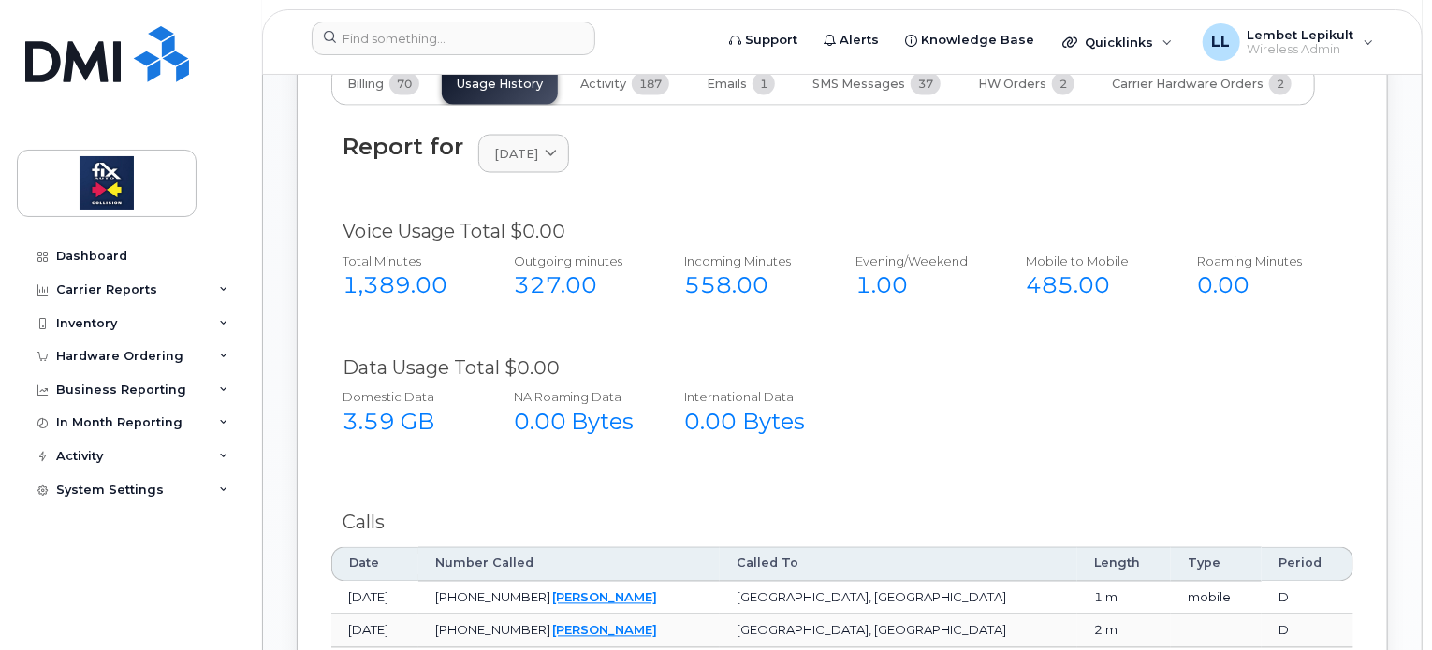
scroll to position [1550, 0]
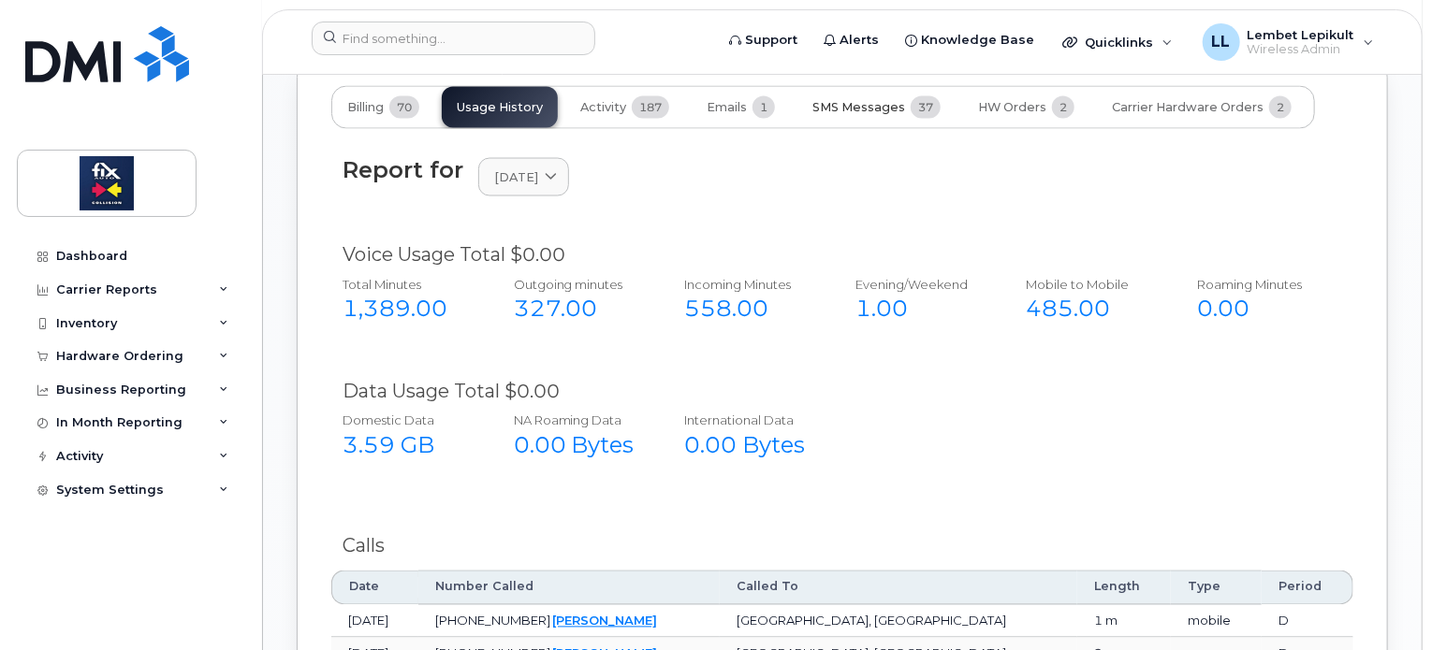
click at [858, 115] on span "SMS Messages" at bounding box center [858, 107] width 93 height 15
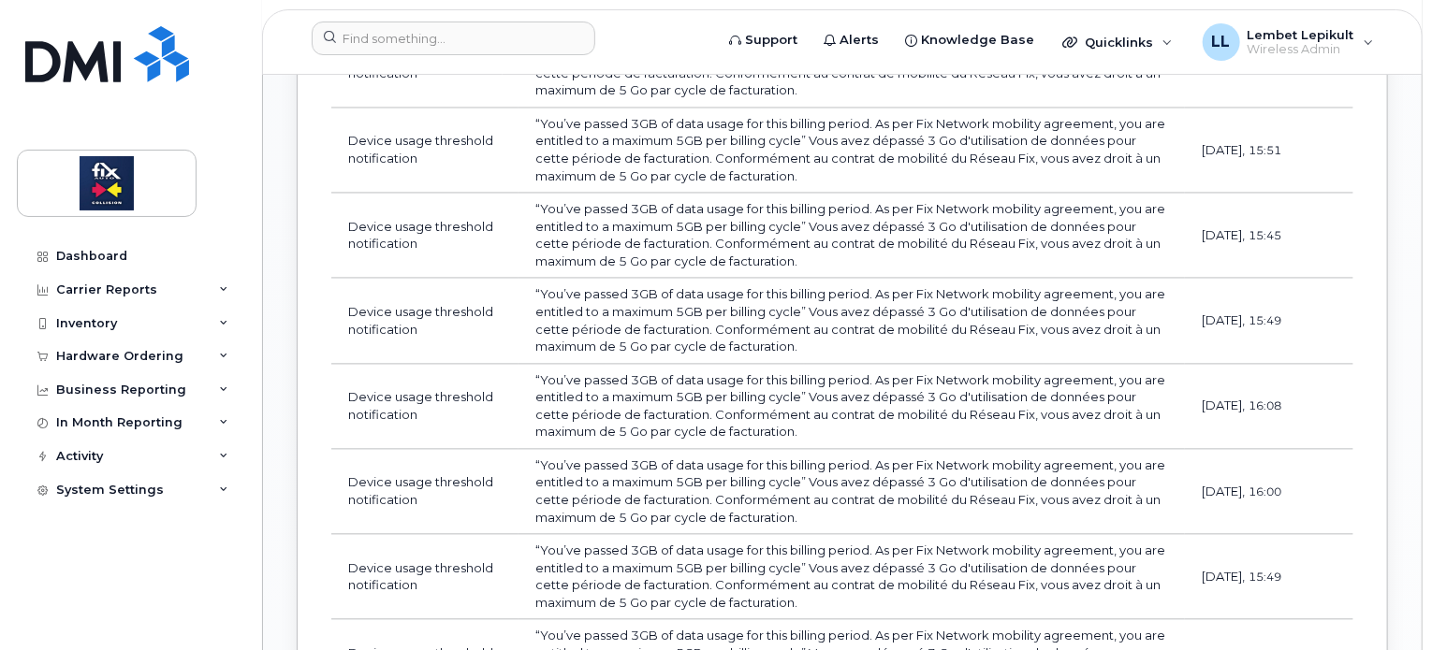
scroll to position [1472, 0]
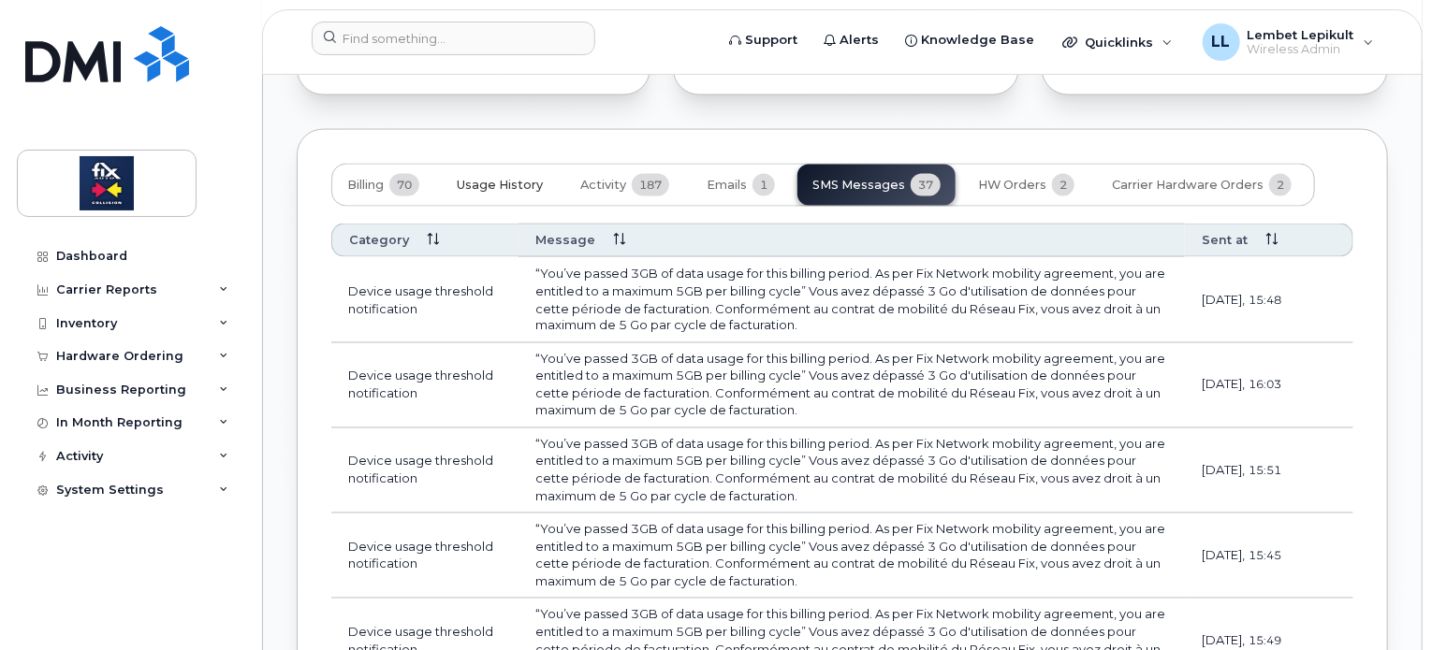
click at [489, 193] on span "Usage History" at bounding box center [500, 185] width 86 height 15
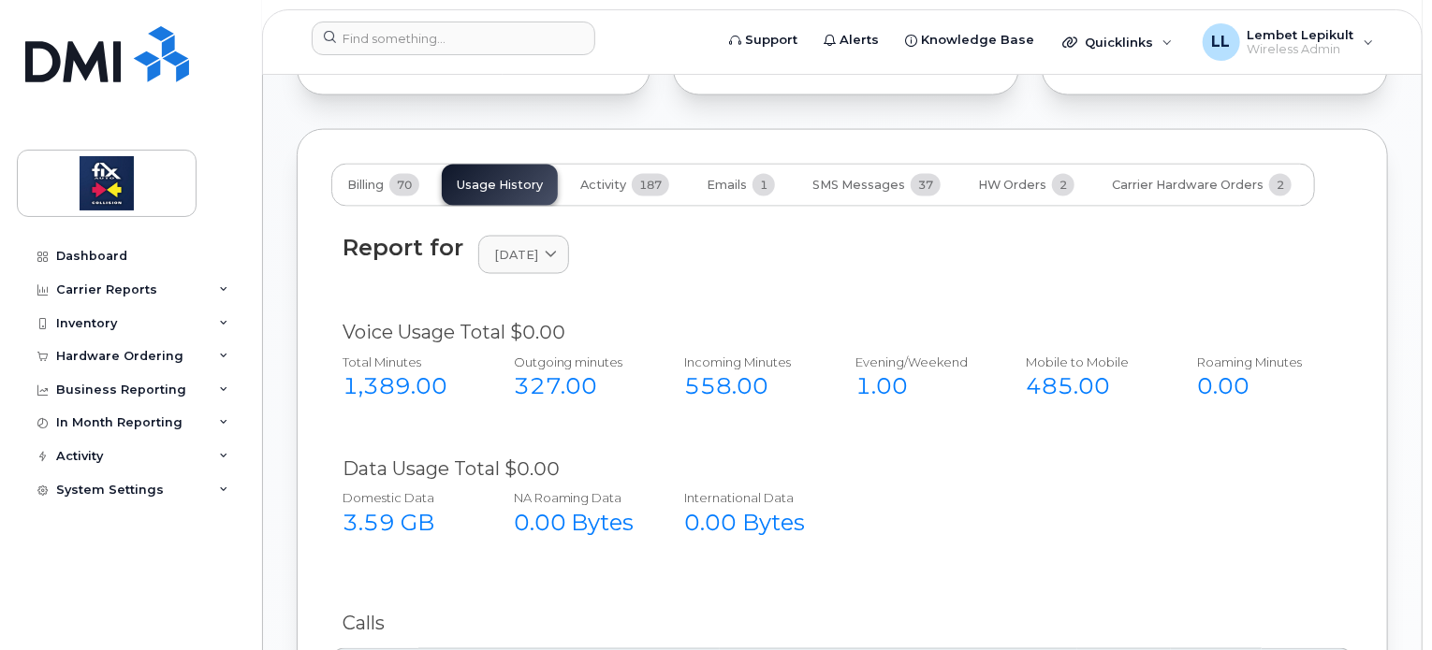
drag, startPoint x: 1431, startPoint y: 270, endPoint x: 1433, endPoint y: 307, distance: 36.5
click at [1431, 307] on html "Support Alerts Knowledge Base Quicklinks Suspend / Cancel Device Change SIM Car…" at bounding box center [716, 558] width 1432 height 4060
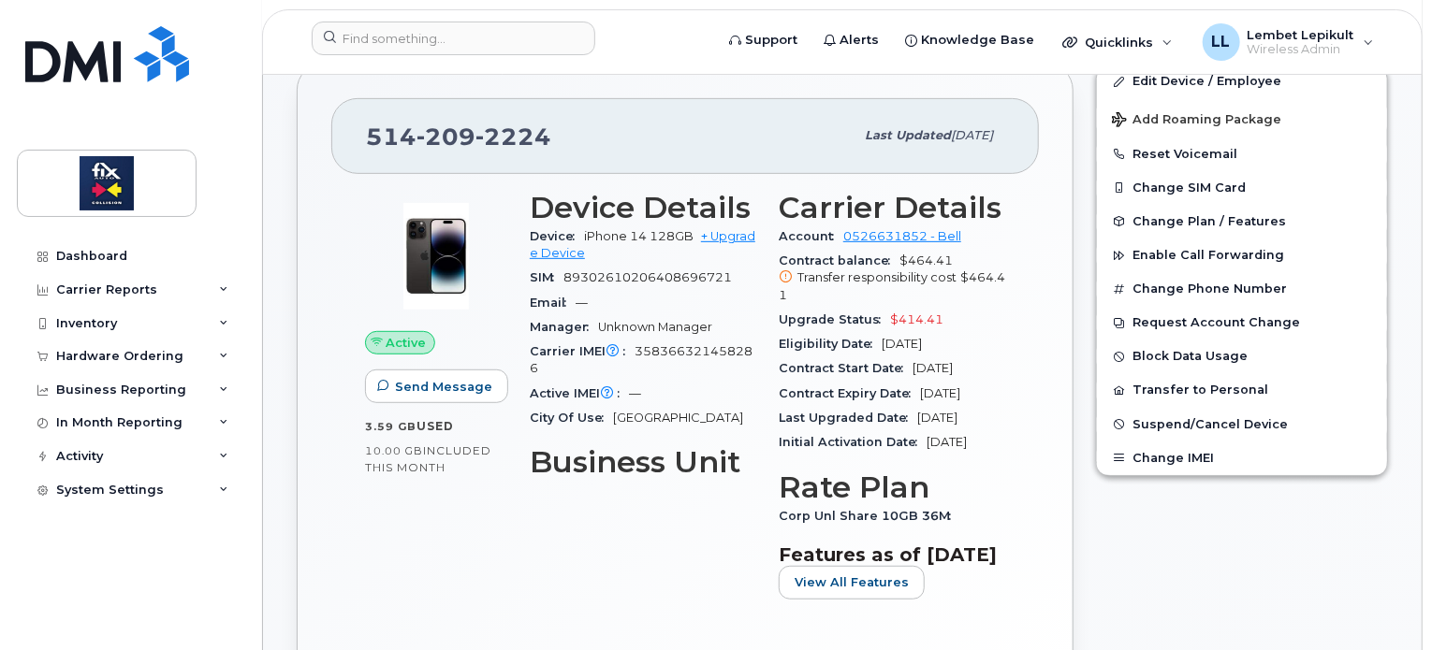
scroll to position [366, 0]
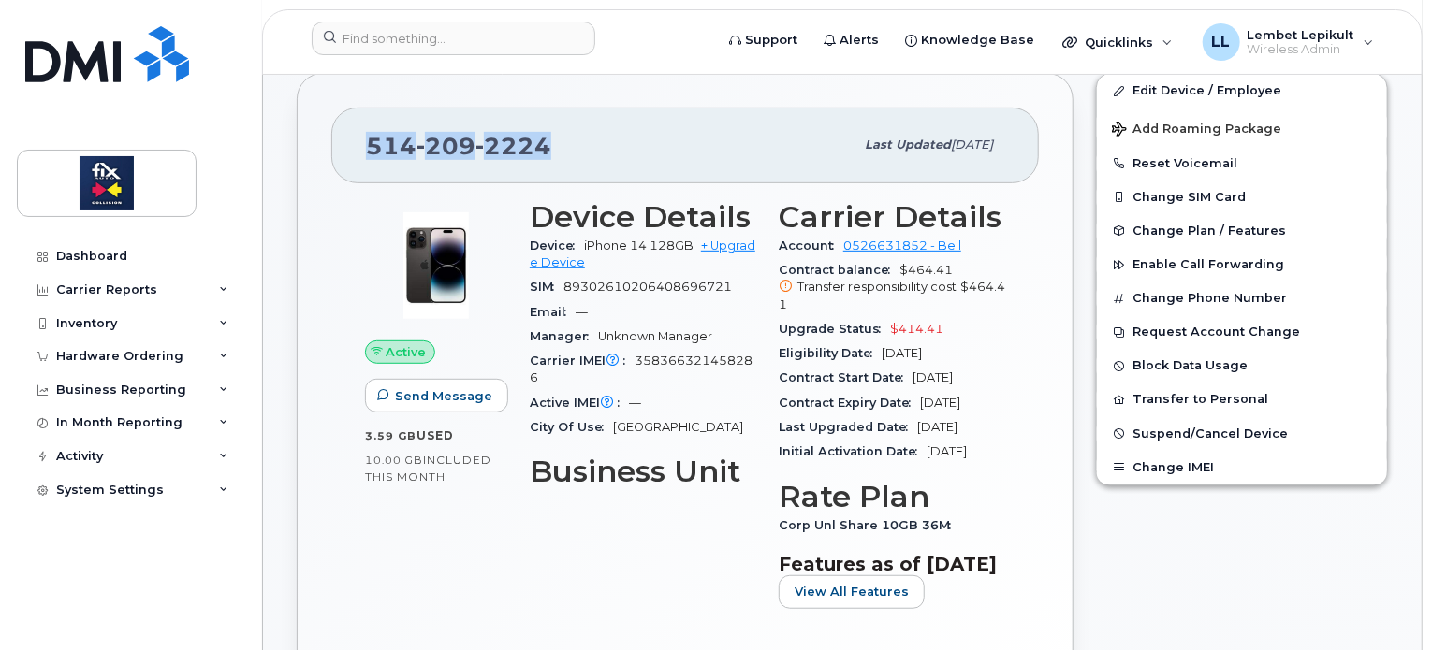
drag, startPoint x: 548, startPoint y: 138, endPoint x: 371, endPoint y: 136, distance: 177.8
click at [371, 136] on div "[PHONE_NUMBER]" at bounding box center [610, 144] width 488 height 39
copy span "[PHONE_NUMBER]"
